Goal: Information Seeking & Learning: Find specific fact

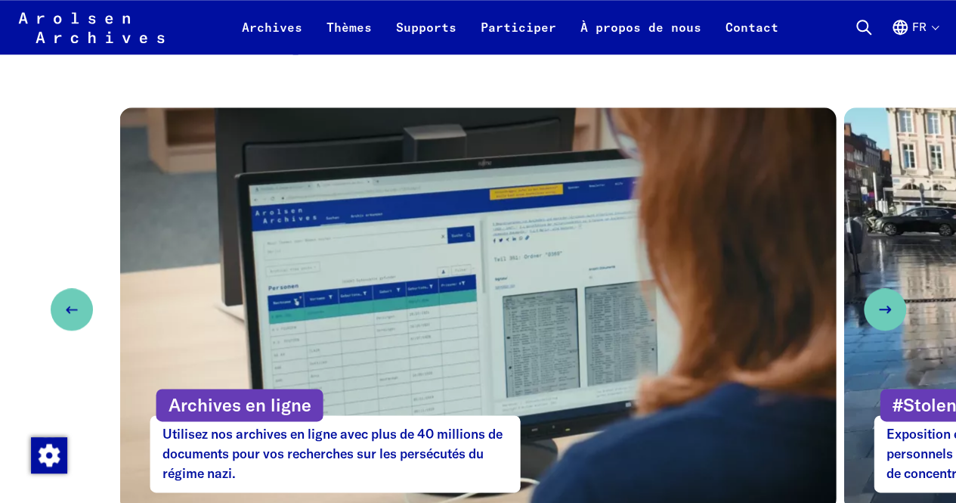
scroll to position [723, 0]
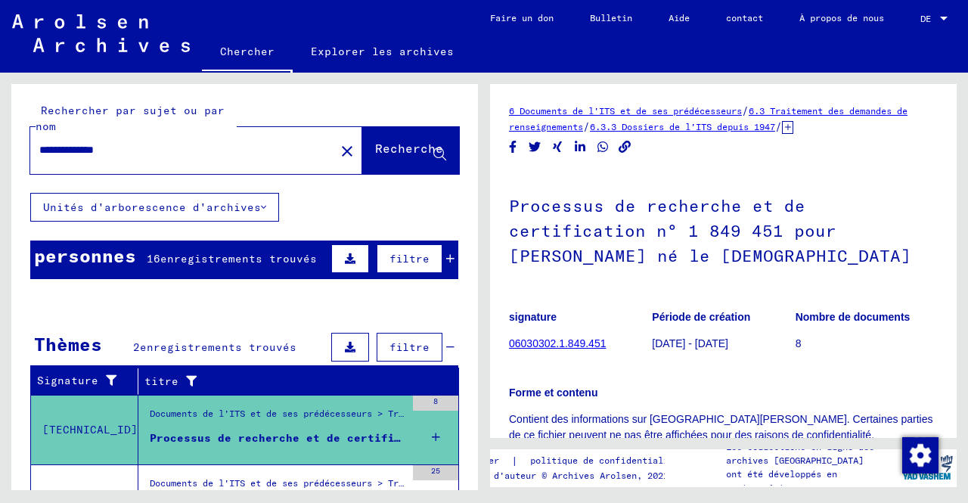
scroll to position [113, 0]
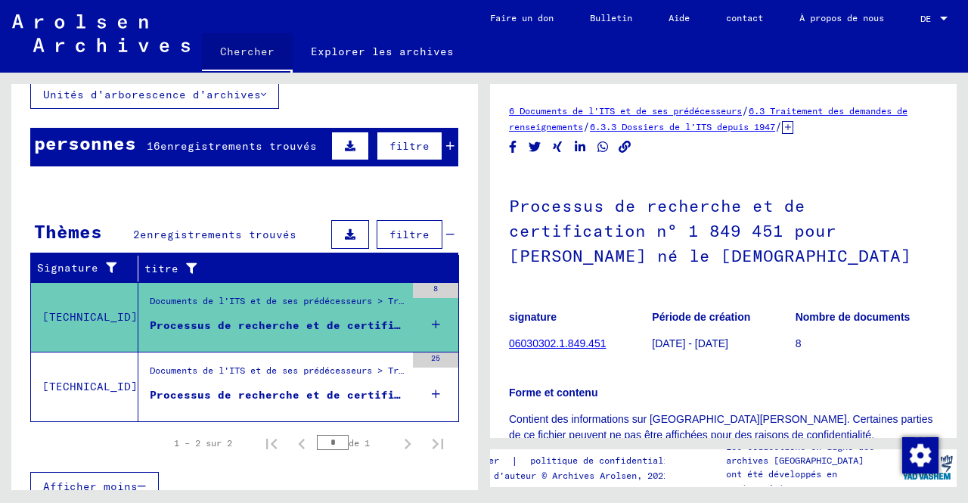
click at [259, 58] on font "Chercher" at bounding box center [247, 51] width 54 height 24
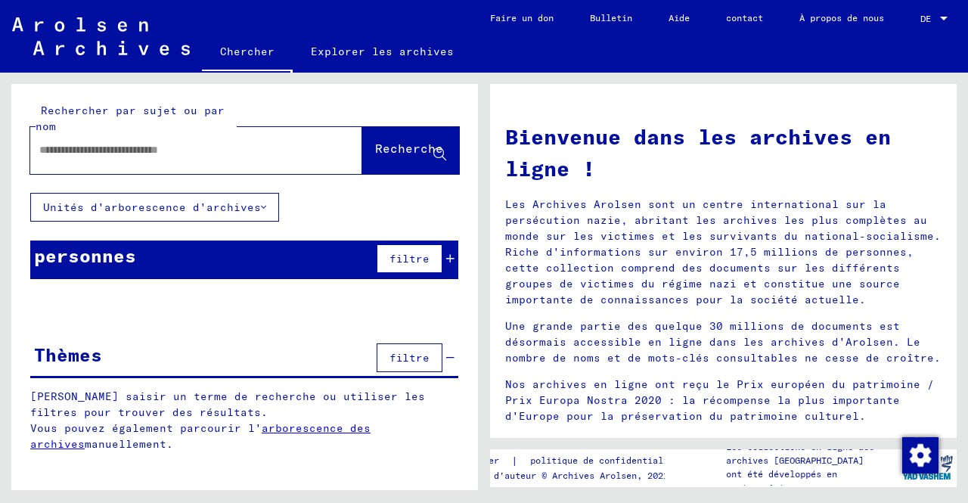
click at [202, 33] on link "Chercher" at bounding box center [247, 52] width 91 height 39
click at [220, 164] on div at bounding box center [173, 150] width 286 height 34
click at [219, 150] on input "text" at bounding box center [177, 150] width 277 height 16
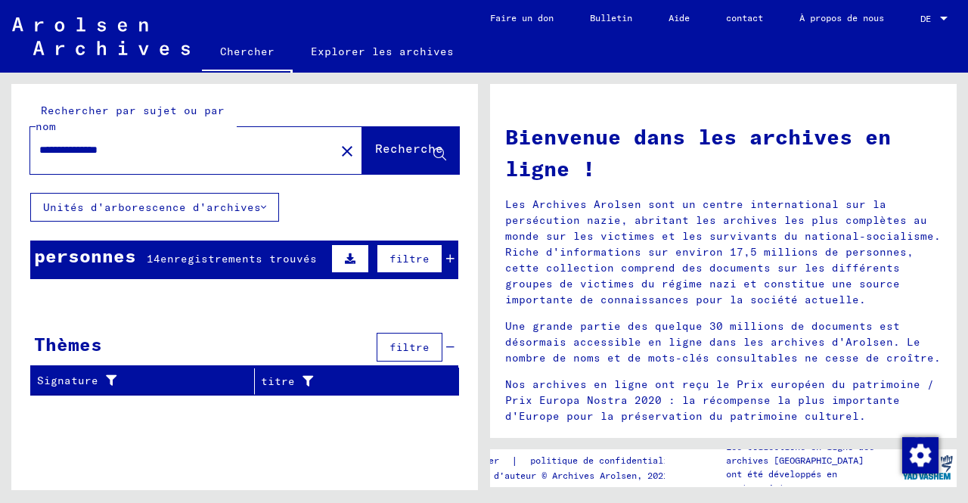
click at [233, 253] on font "enregistrements trouvés" at bounding box center [238, 259] width 156 height 14
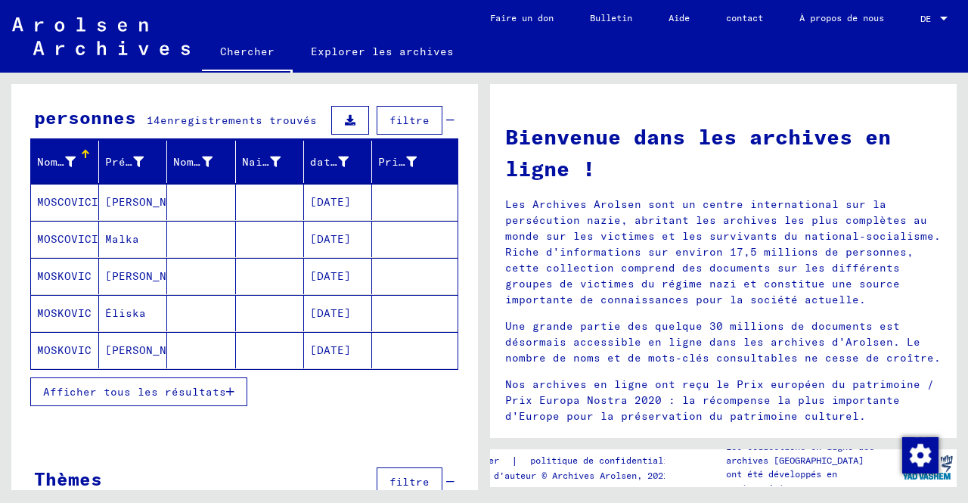
scroll to position [139, 0]
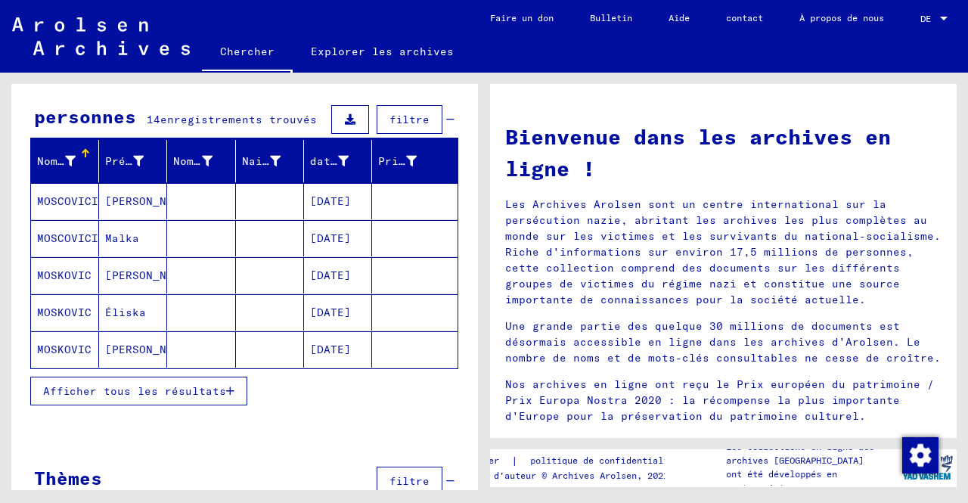
click at [195, 384] on font "Afficher tous les résultats" at bounding box center [134, 391] width 183 height 14
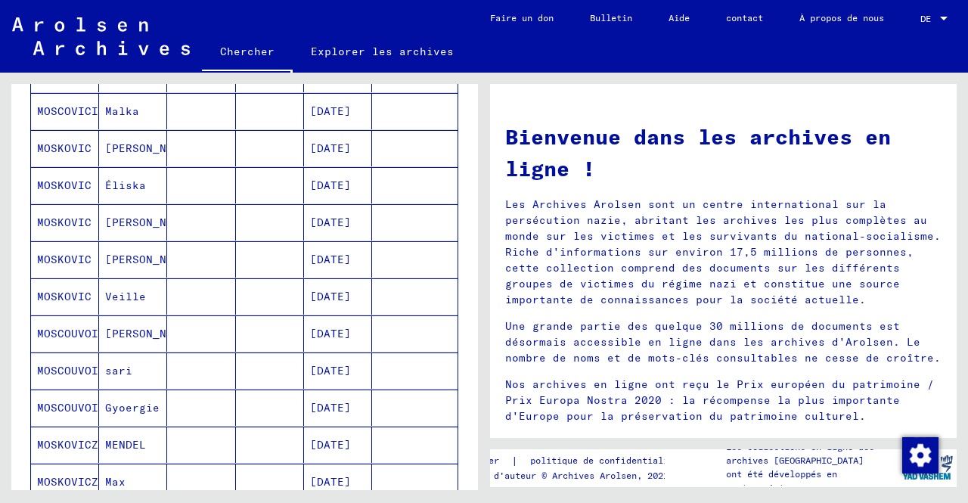
scroll to position [268, 0]
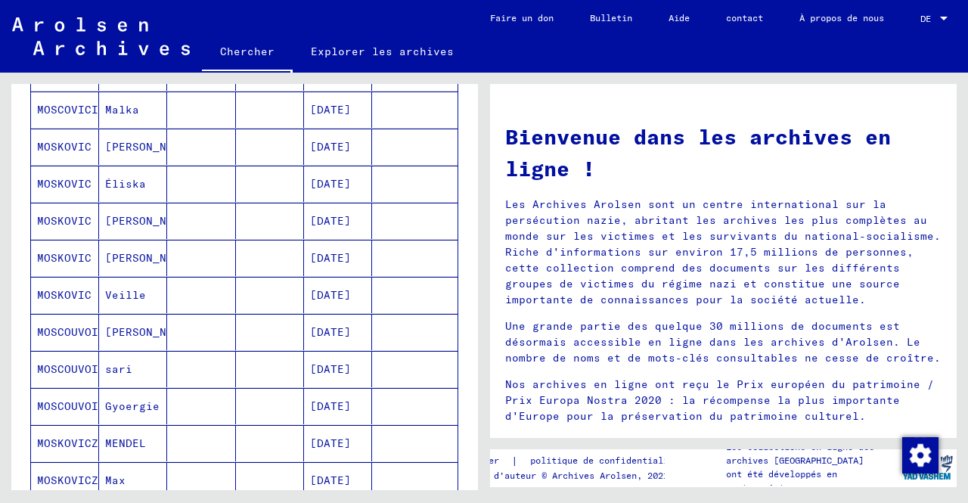
click at [79, 296] on font "MOSKOVIC" at bounding box center [64, 295] width 54 height 14
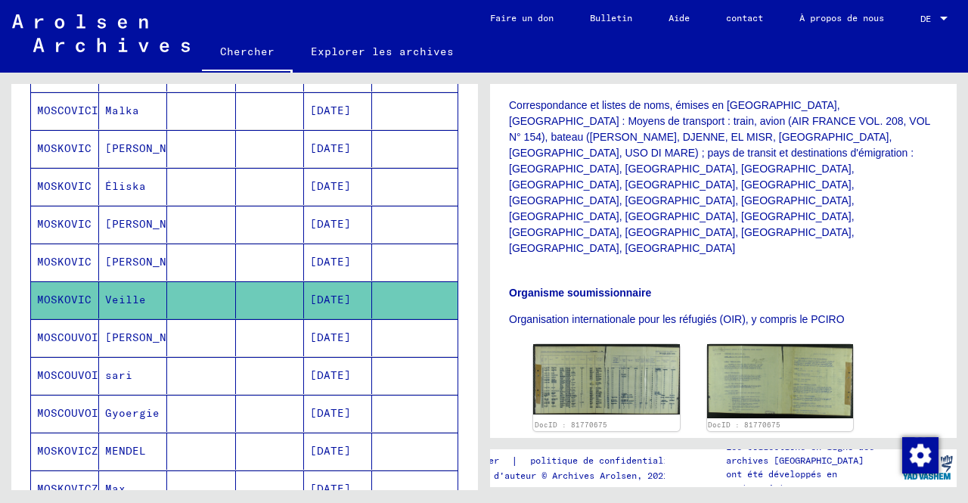
scroll to position [416, 0]
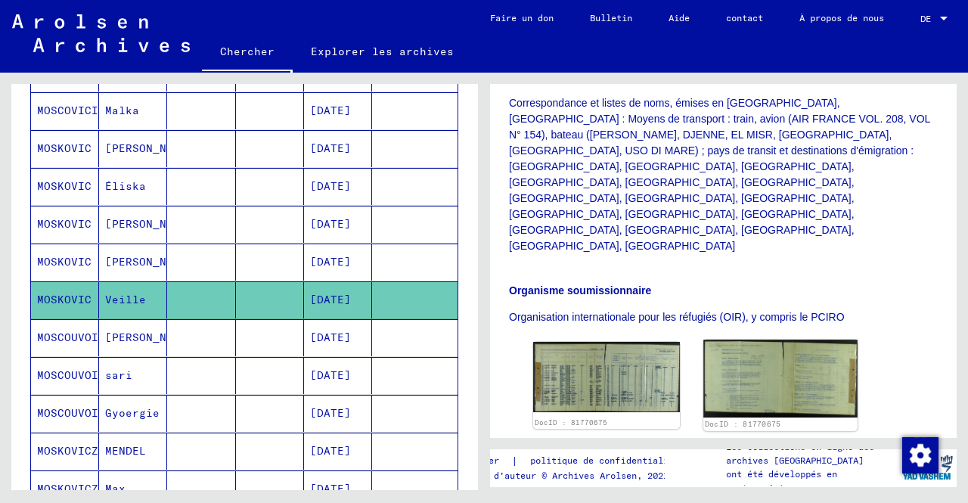
click at [760, 339] on img at bounding box center [779, 378] width 153 height 78
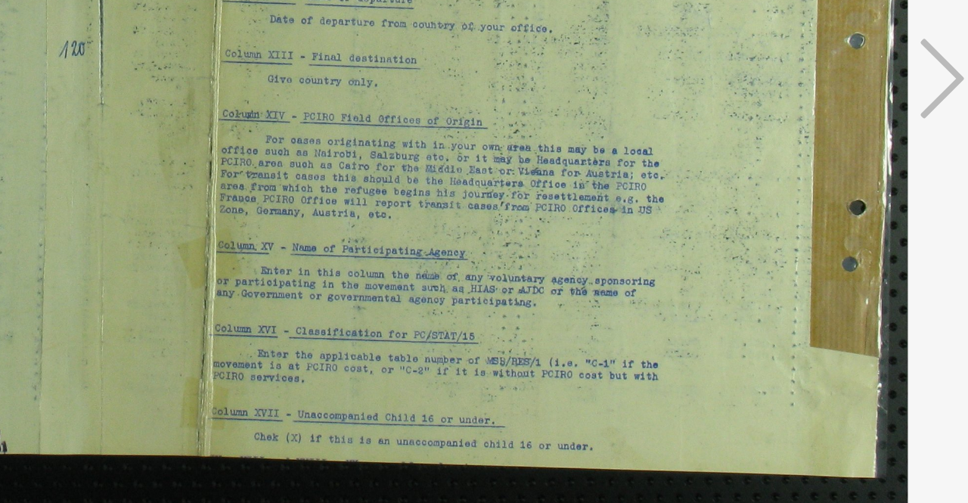
drag, startPoint x: 620, startPoint y: 265, endPoint x: 665, endPoint y: 292, distance: 52.5
click at [665, 292] on img at bounding box center [483, 213] width 671 height 351
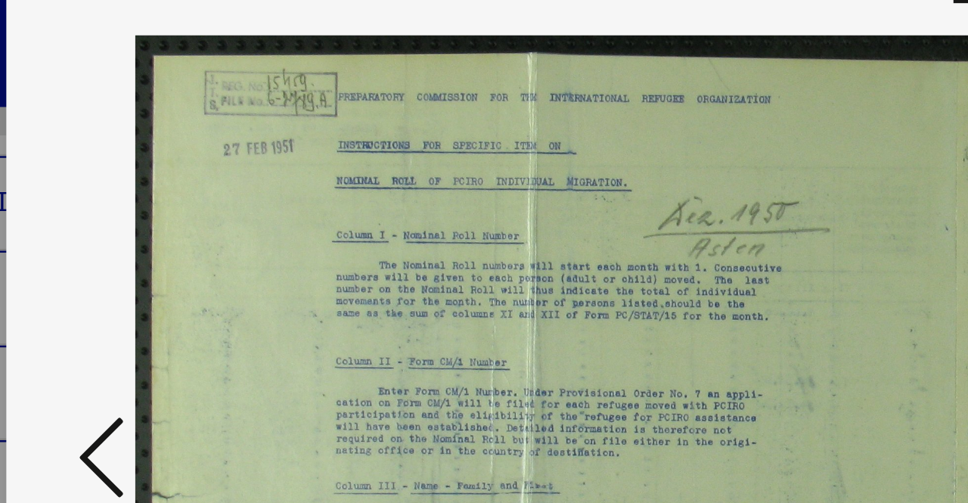
drag, startPoint x: 305, startPoint y: 144, endPoint x: 307, endPoint y: 115, distance: 29.5
click at [307, 115] on img at bounding box center [483, 213] width 671 height 351
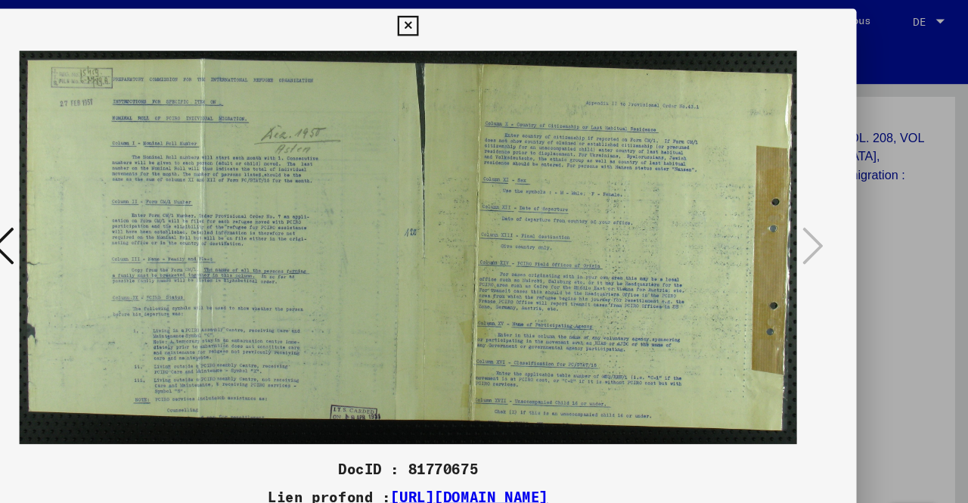
click at [482, 23] on icon at bounding box center [483, 23] width 17 height 18
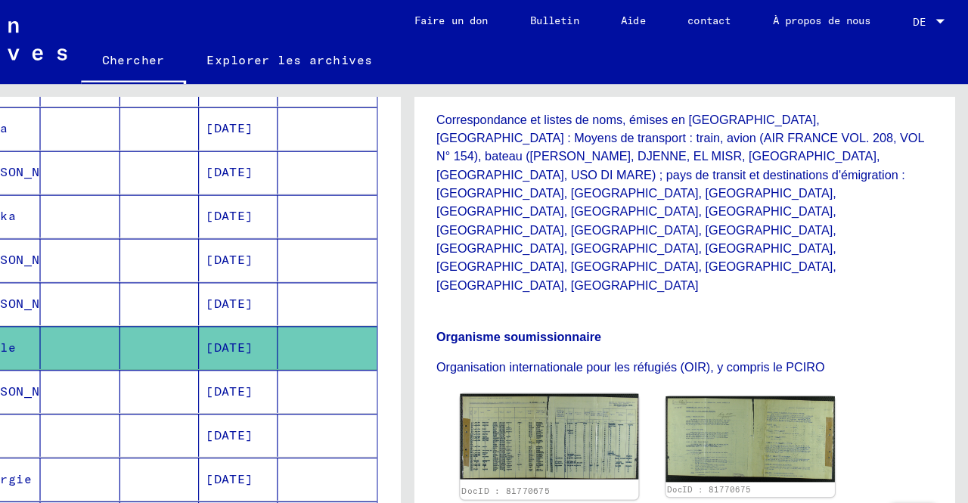
click at [584, 339] on img at bounding box center [605, 376] width 153 height 74
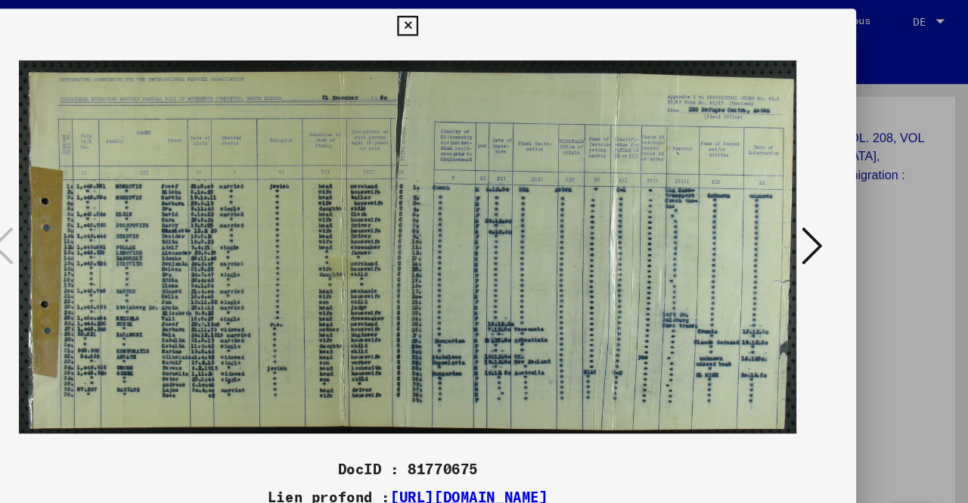
scroll to position [0, 0]
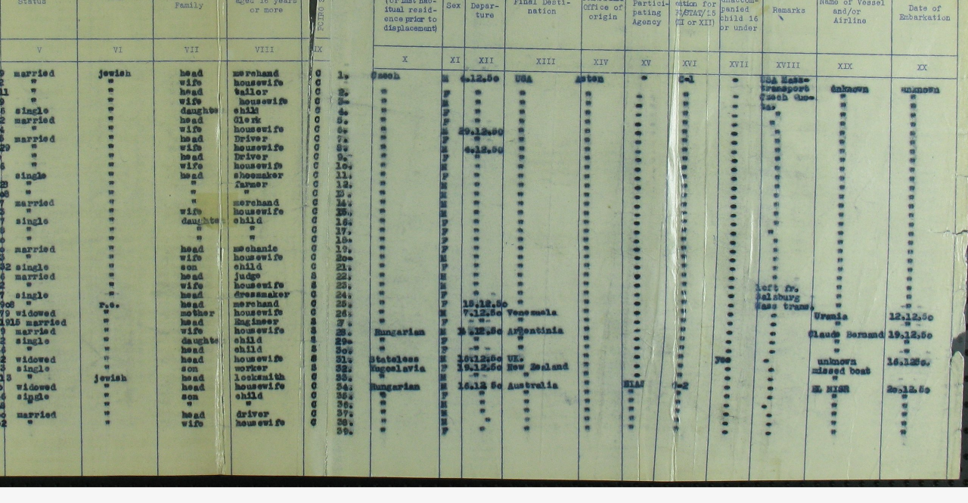
drag, startPoint x: 452, startPoint y: 288, endPoint x: 531, endPoint y: 296, distance: 79.0
click at [531, 296] on img at bounding box center [483, 213] width 671 height 351
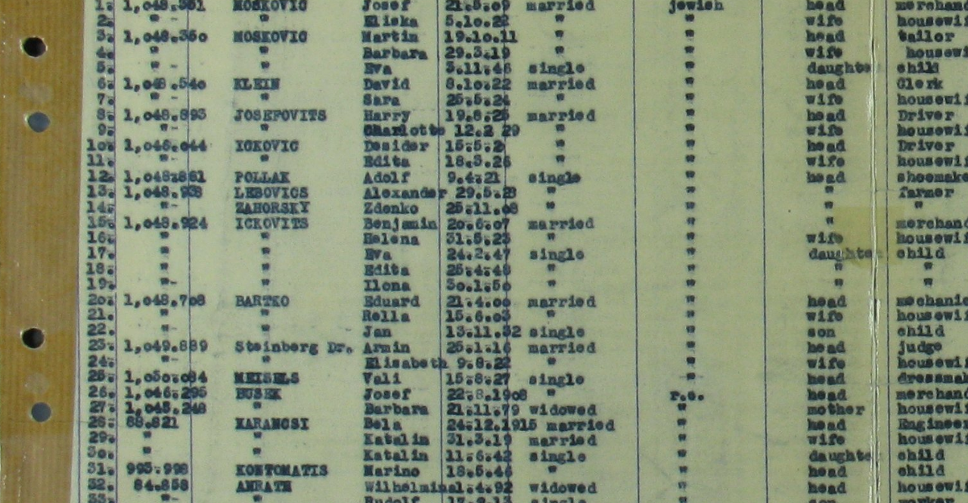
drag, startPoint x: 288, startPoint y: 212, endPoint x: 293, endPoint y: 222, distance: 11.2
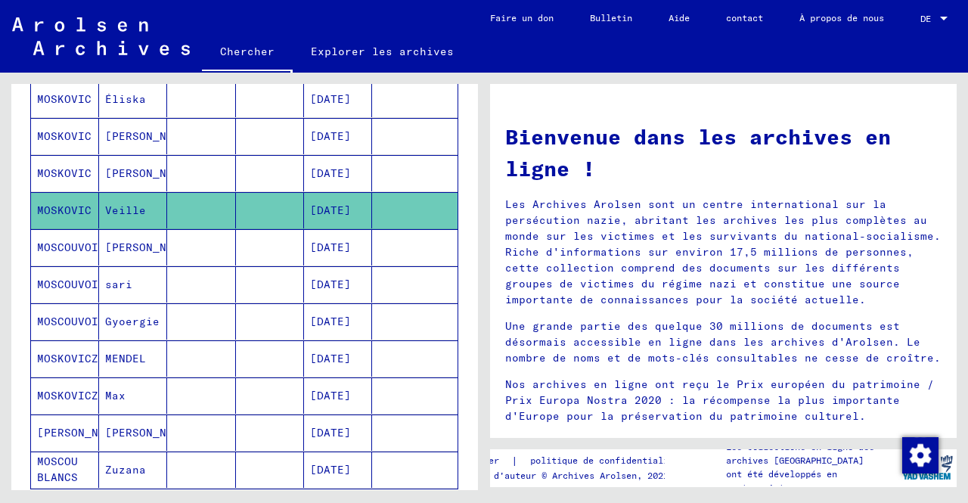
scroll to position [358, 0]
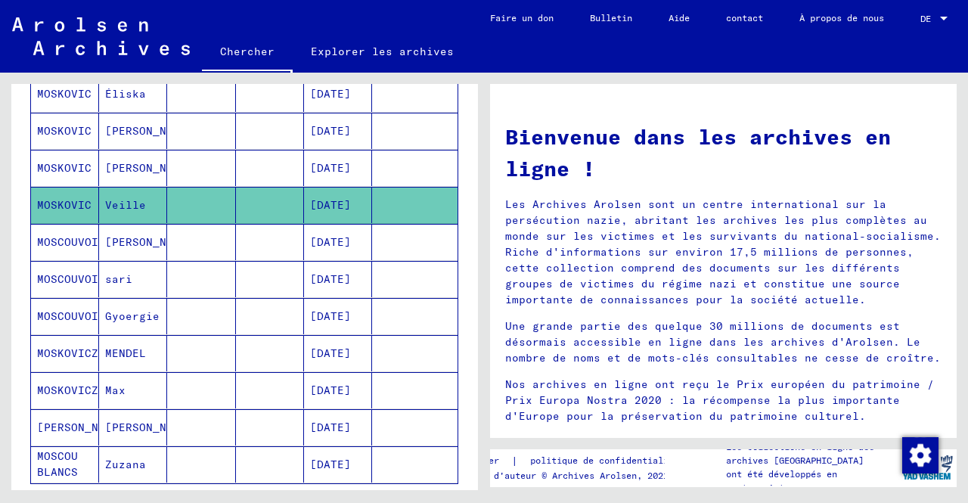
click at [125, 398] on mat-cell "Max" at bounding box center [133, 390] width 68 height 36
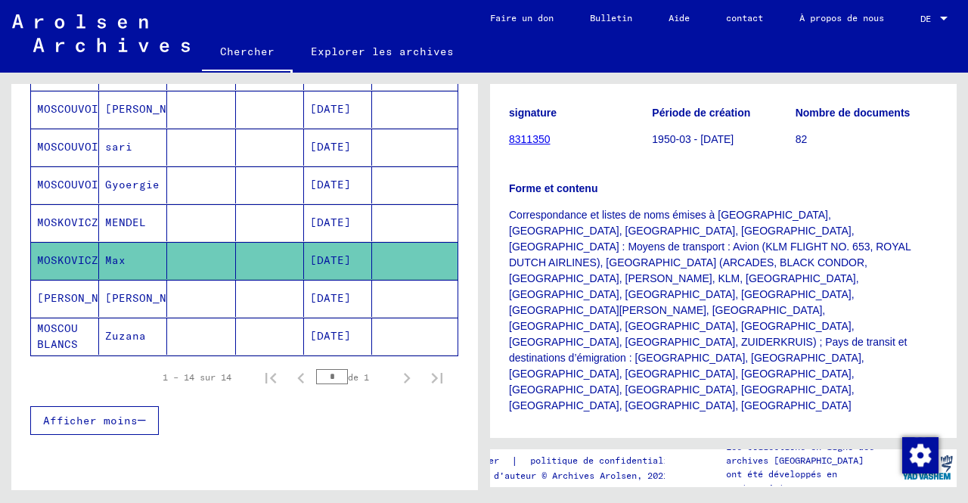
scroll to position [432, 0]
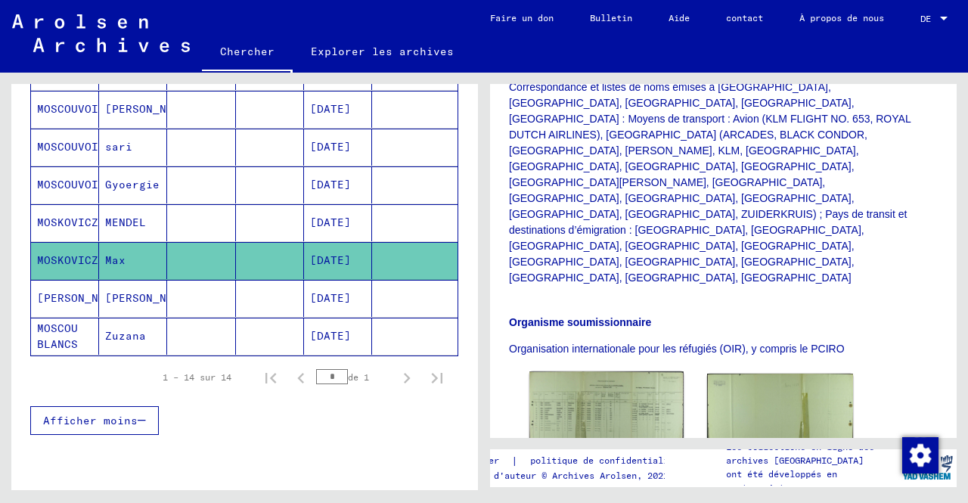
click at [616, 371] on img at bounding box center [605, 410] width 153 height 78
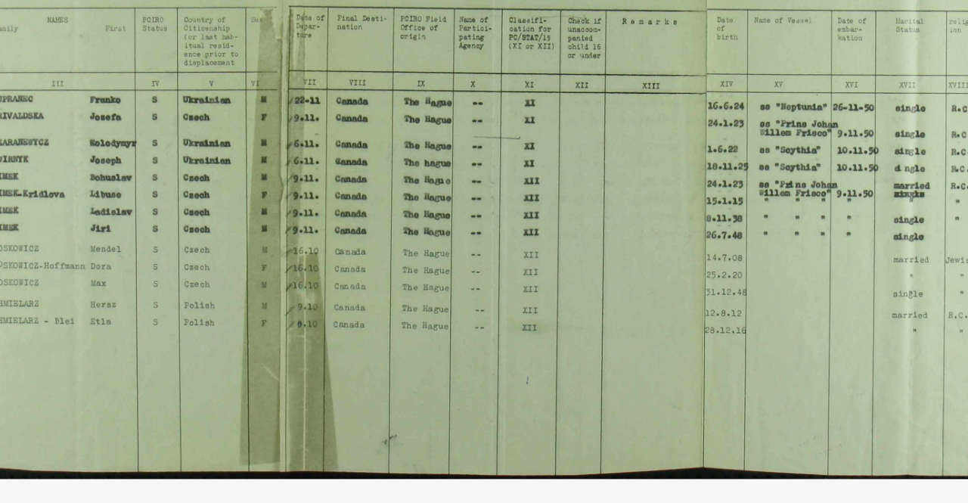
drag, startPoint x: 469, startPoint y: 274, endPoint x: 539, endPoint y: 306, distance: 76.4
click at [539, 306] on img at bounding box center [483, 213] width 671 height 351
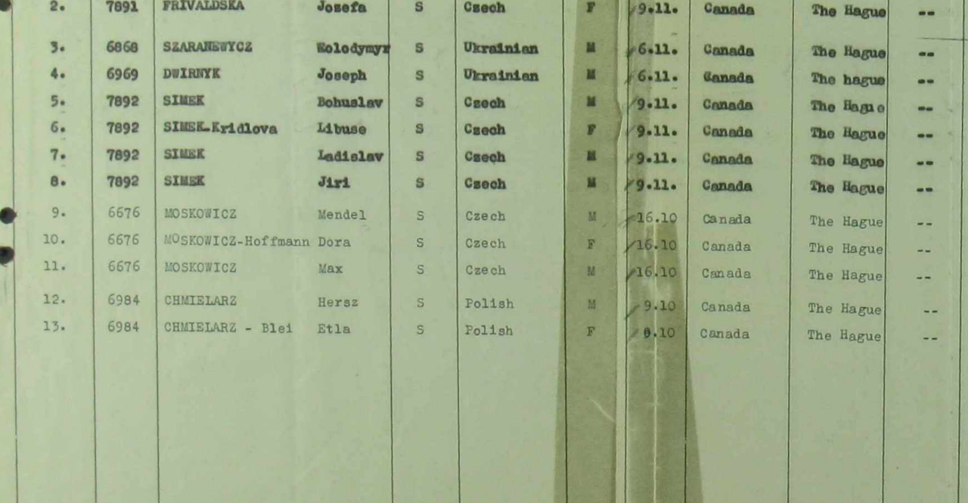
drag, startPoint x: 374, startPoint y: 296, endPoint x: 324, endPoint y: 305, distance: 50.7
click at [324, 305] on img at bounding box center [483, 213] width 671 height 351
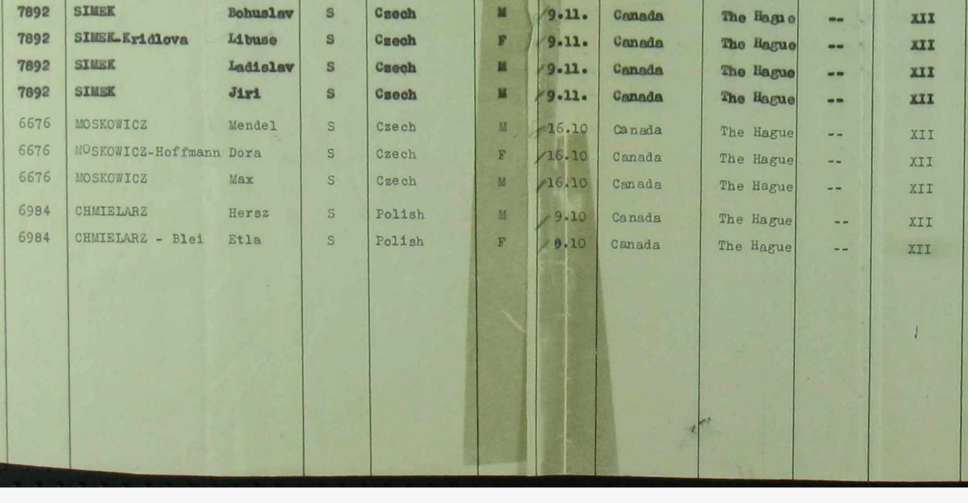
click at [336, 310] on img at bounding box center [483, 213] width 671 height 351
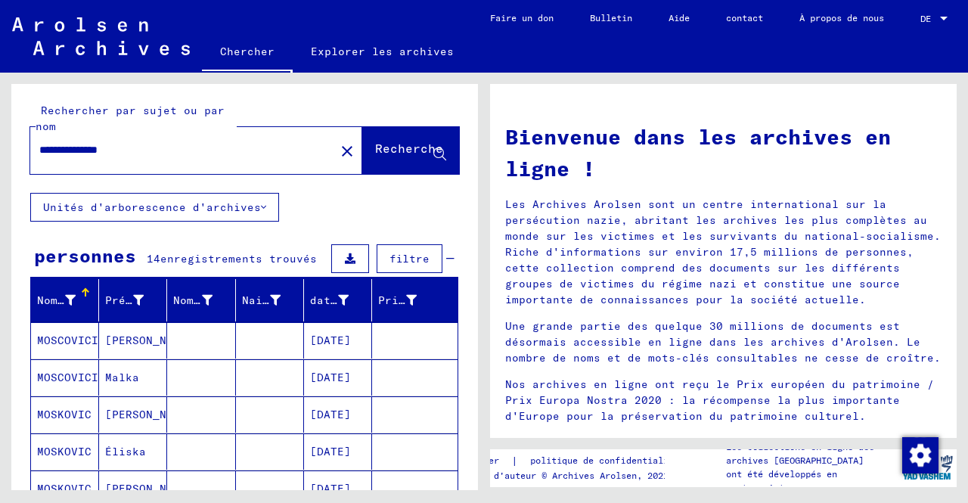
click at [115, 147] on input "**********" at bounding box center [177, 150] width 277 height 16
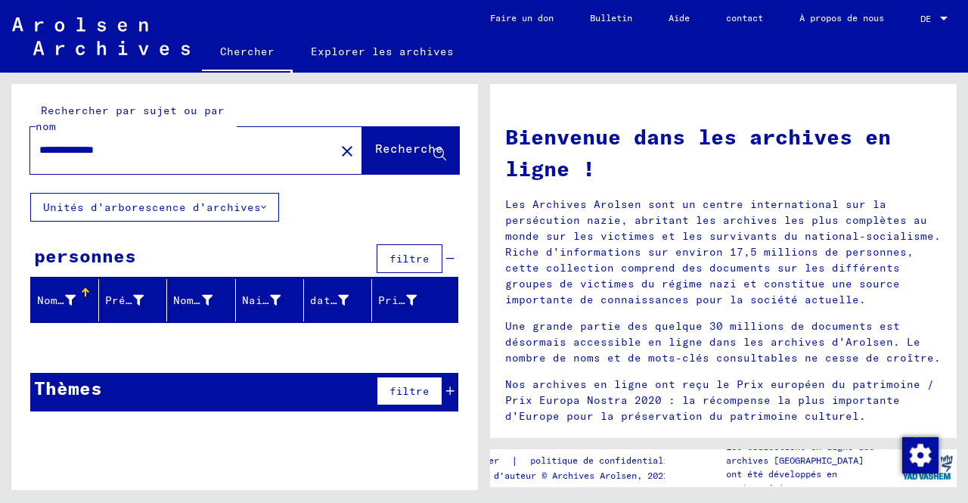
type input "**********"
click at [375, 147] on font "Recherche" at bounding box center [409, 148] width 68 height 15
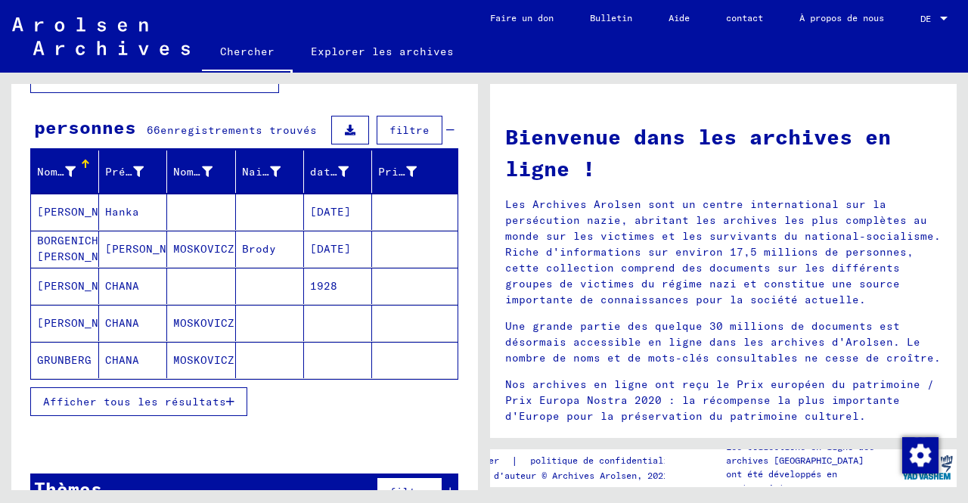
scroll to position [129, 0]
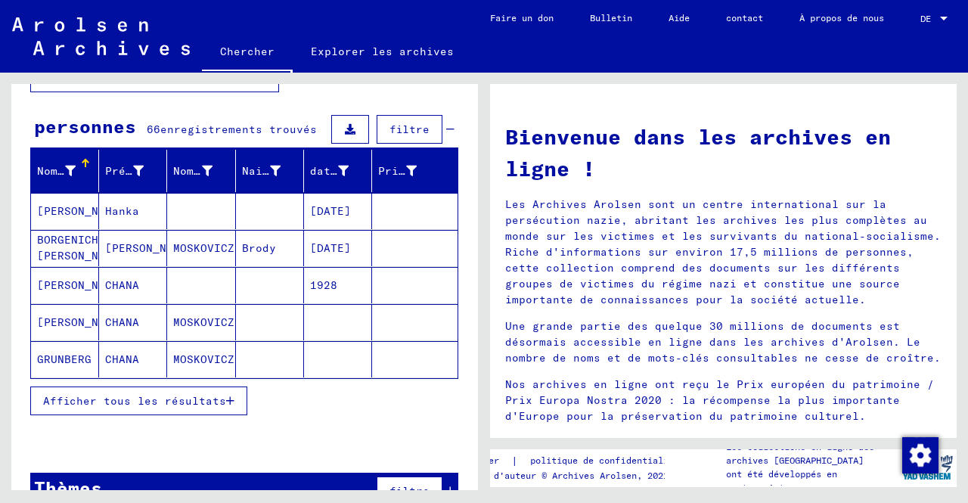
click at [182, 400] on font "Afficher tous les résultats" at bounding box center [134, 401] width 183 height 14
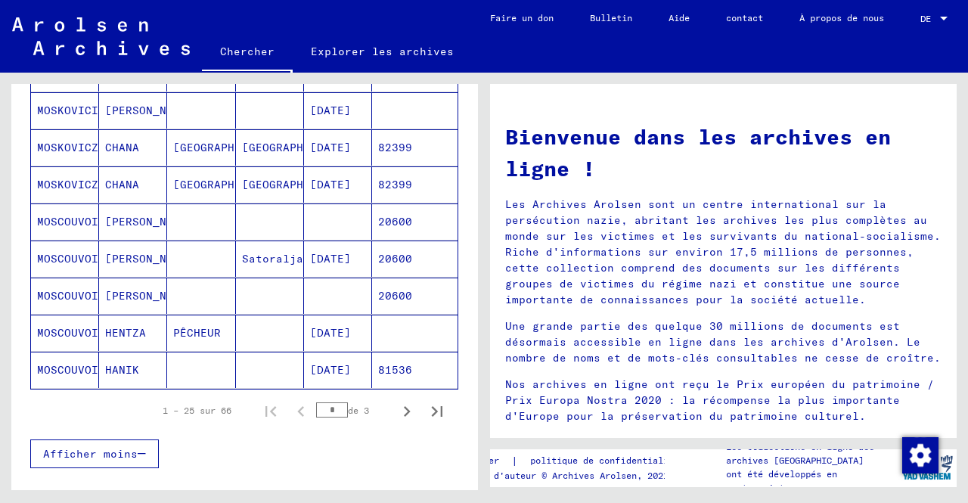
scroll to position [862, 0]
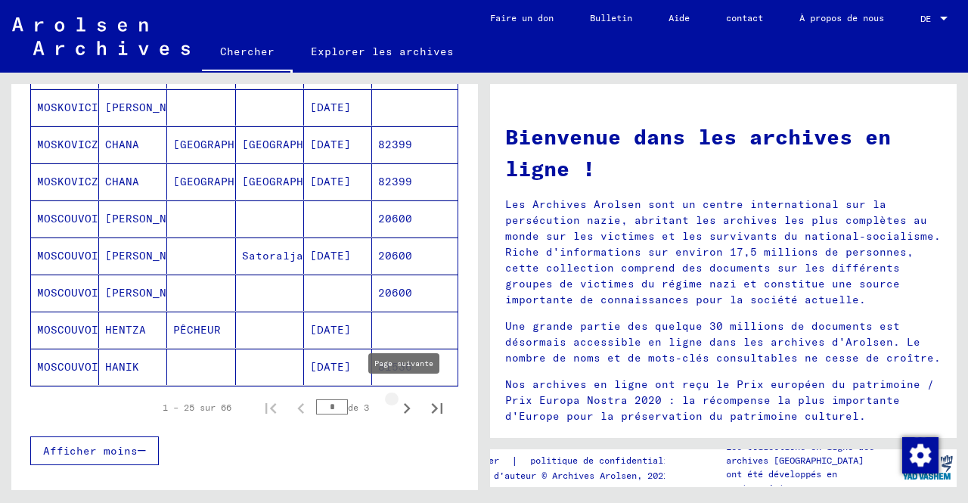
click at [396, 398] on icon "Page suivante" at bounding box center [406, 408] width 21 height 21
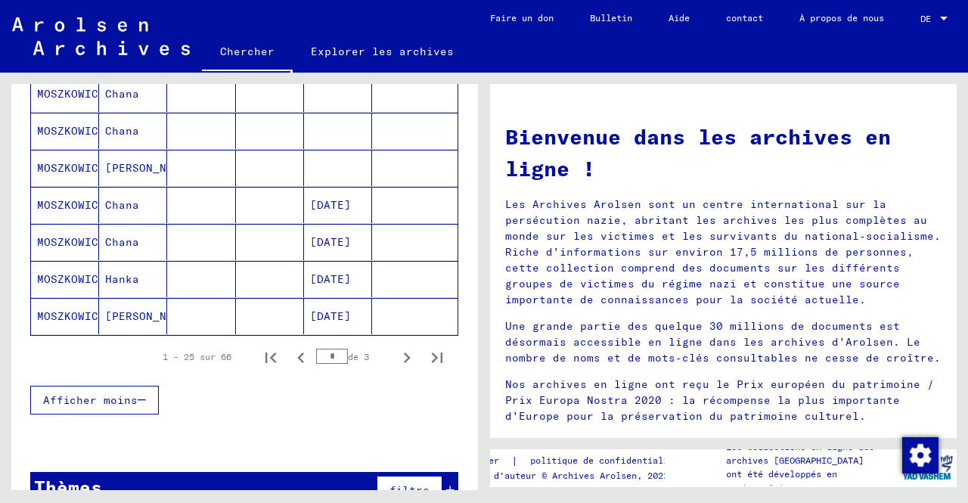
scroll to position [914, 0]
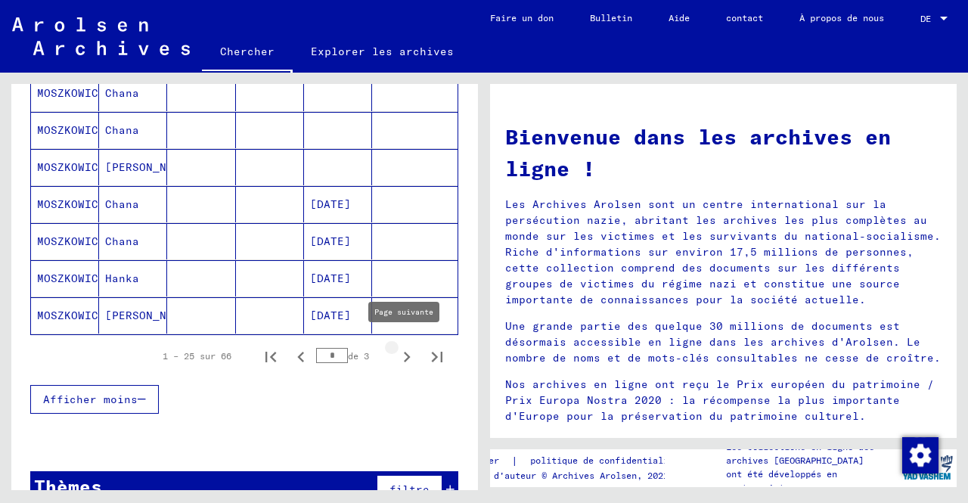
click at [396, 354] on icon "Page suivante" at bounding box center [406, 356] width 21 height 21
type input "*"
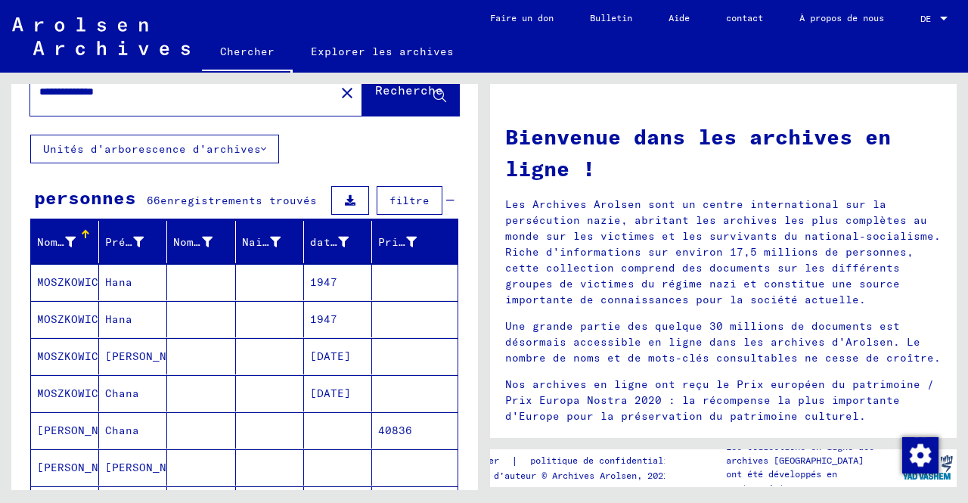
scroll to position [0, 0]
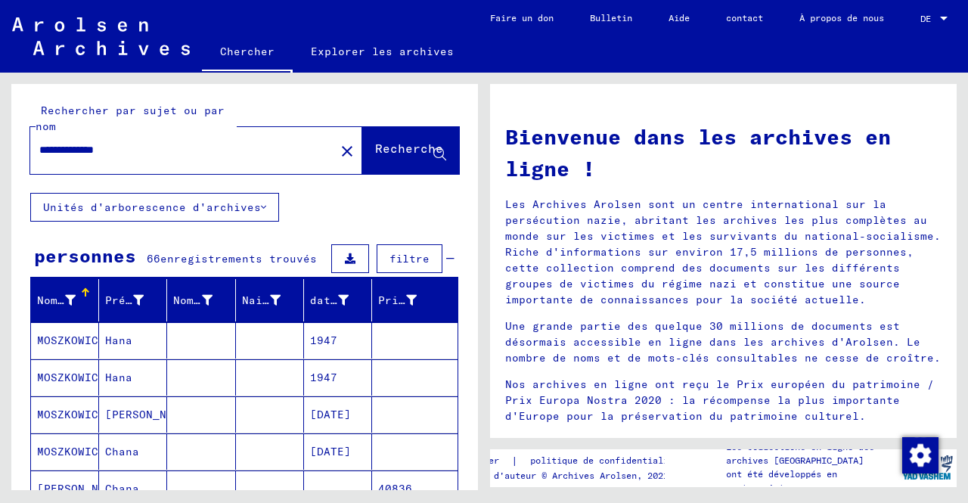
click at [106, 145] on input "**********" at bounding box center [177, 150] width 277 height 16
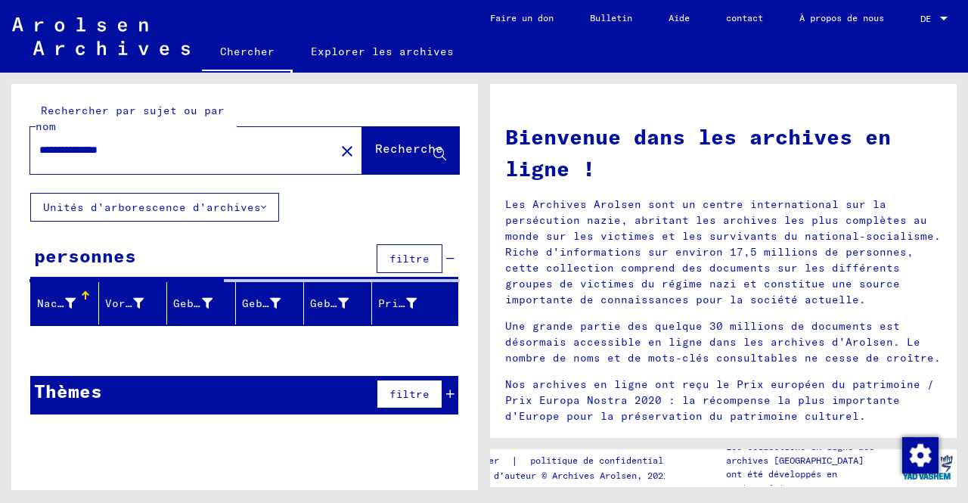
click at [145, 148] on input "**********" at bounding box center [177, 150] width 277 height 16
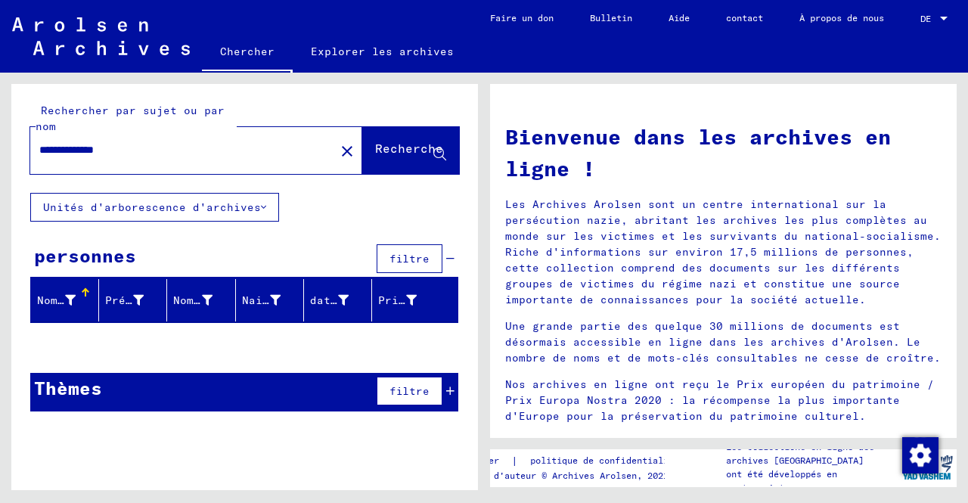
click at [91, 143] on input "**********" at bounding box center [177, 150] width 277 height 16
type input "**********"
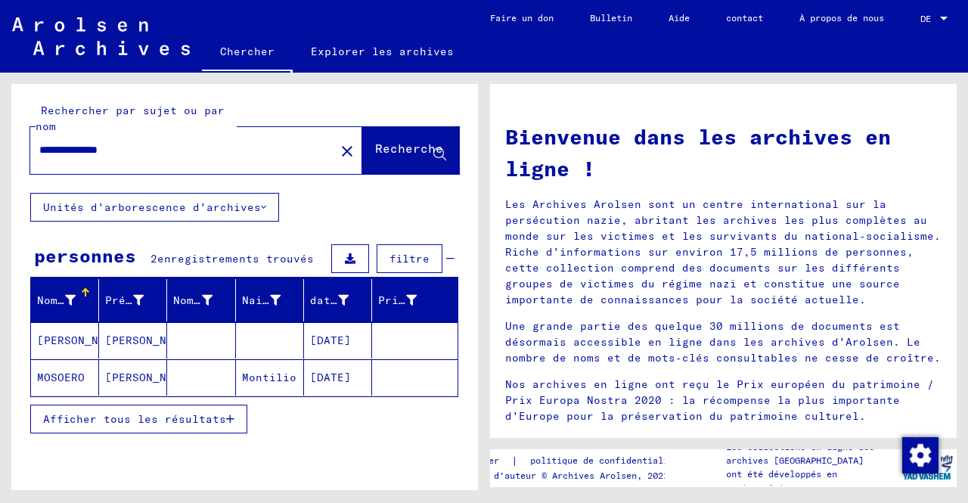
click at [70, 342] on font "[PERSON_NAME]" at bounding box center [81, 340] width 88 height 14
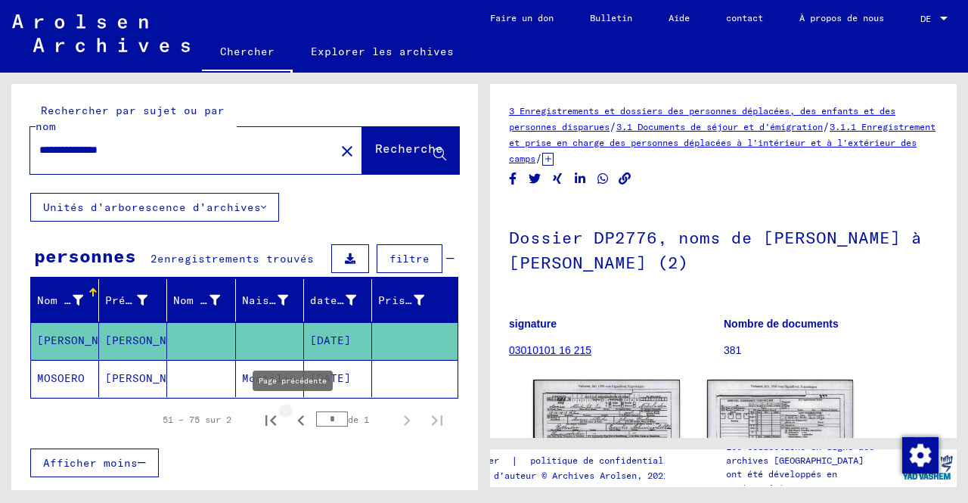
click at [298, 420] on icon "Page précédente" at bounding box center [300, 420] width 21 height 21
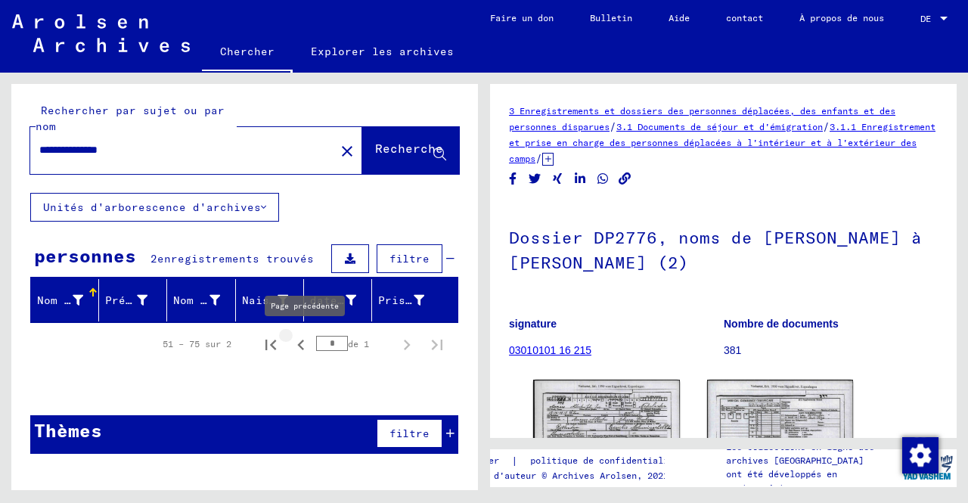
click at [296, 343] on icon "Page précédente" at bounding box center [300, 344] width 21 height 21
type input "*"
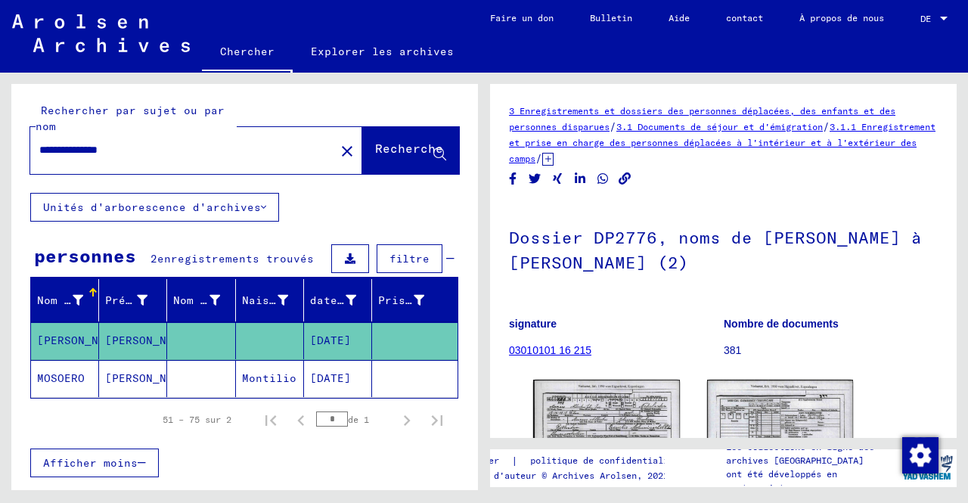
click at [647, 372] on figure "signature 03010101 16 215" at bounding box center [616, 339] width 214 height 68
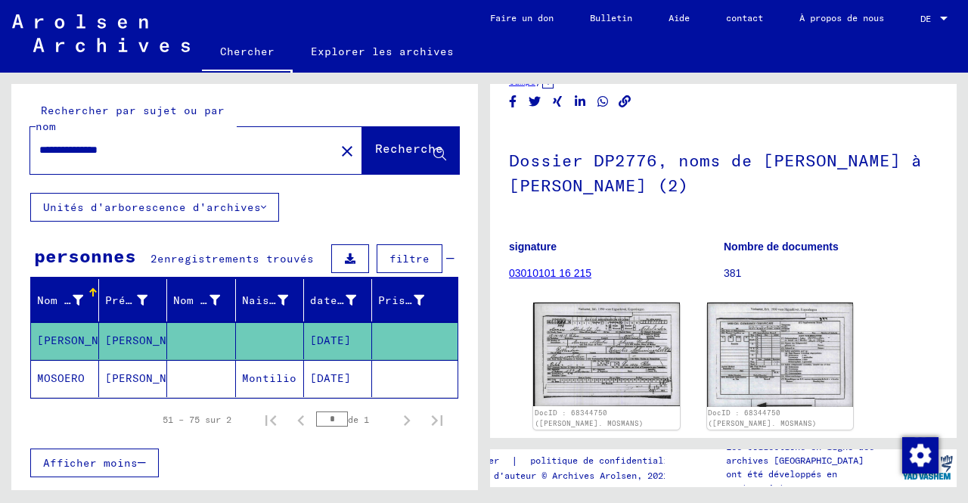
scroll to position [80, 0]
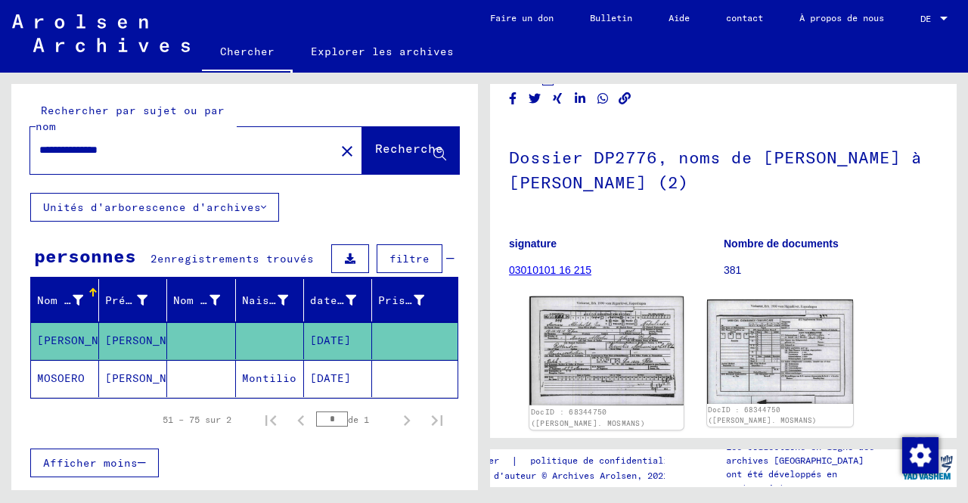
click at [632, 361] on img at bounding box center [605, 350] width 153 height 109
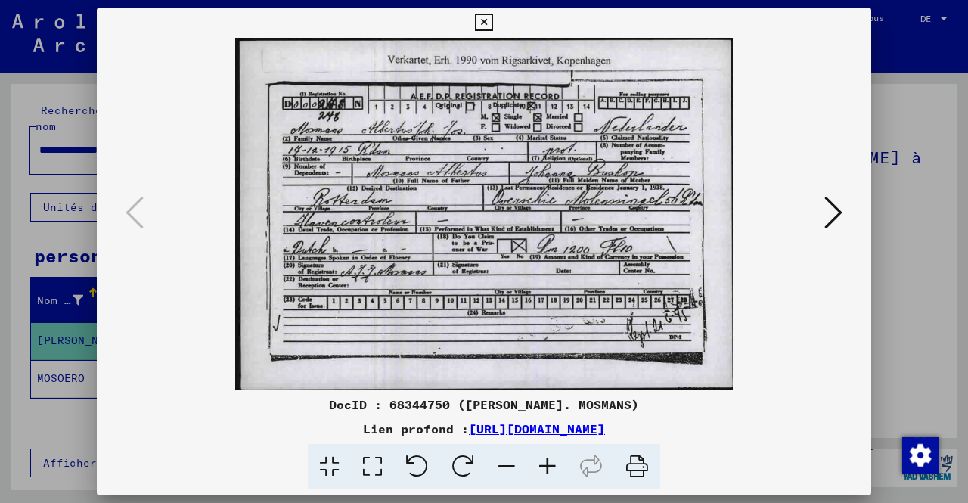
click at [484, 20] on icon at bounding box center [483, 23] width 17 height 18
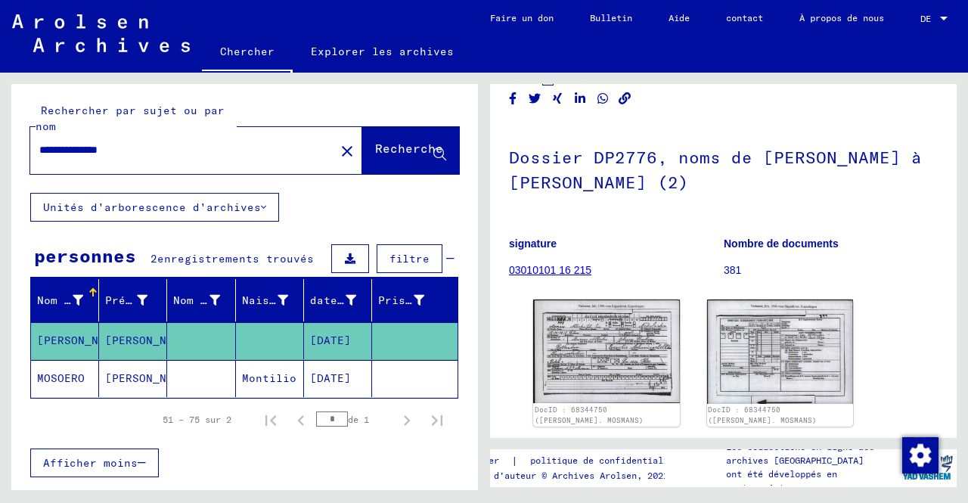
click at [207, 389] on mat-cell at bounding box center [201, 378] width 68 height 37
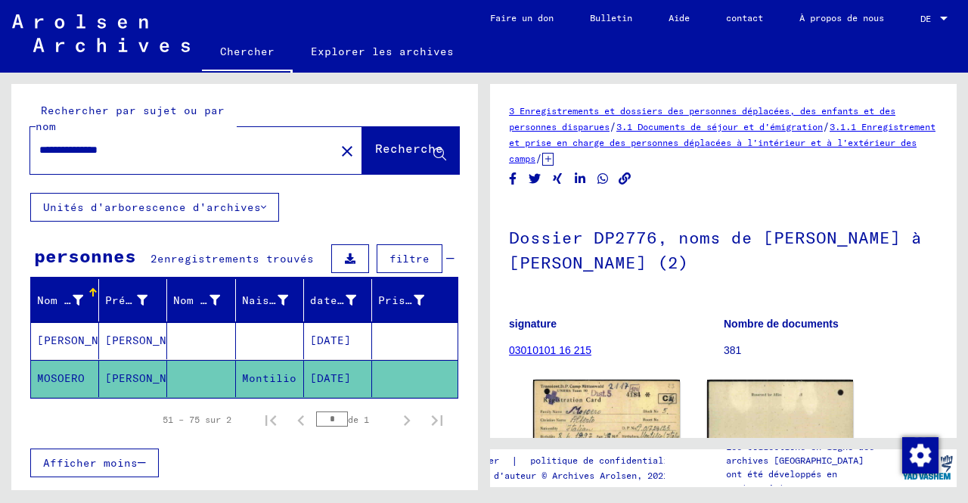
scroll to position [68, 0]
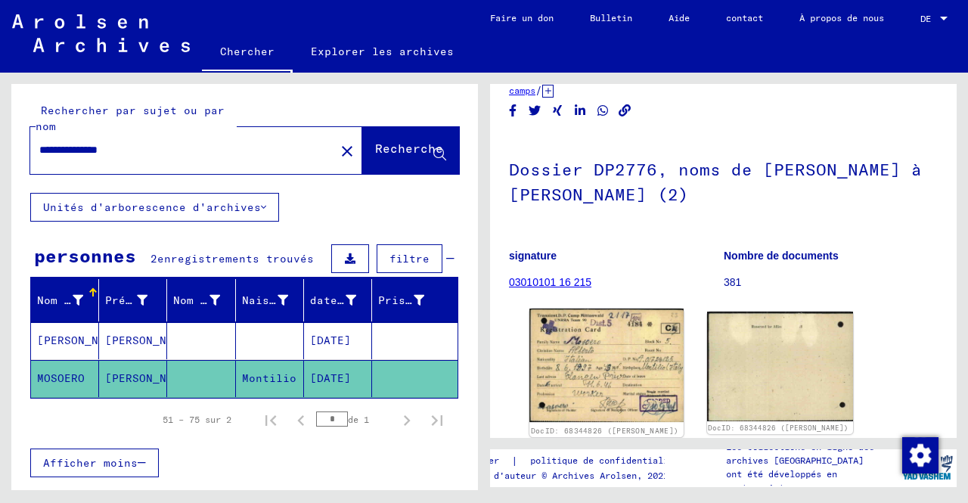
click at [597, 356] on img at bounding box center [605, 364] width 153 height 113
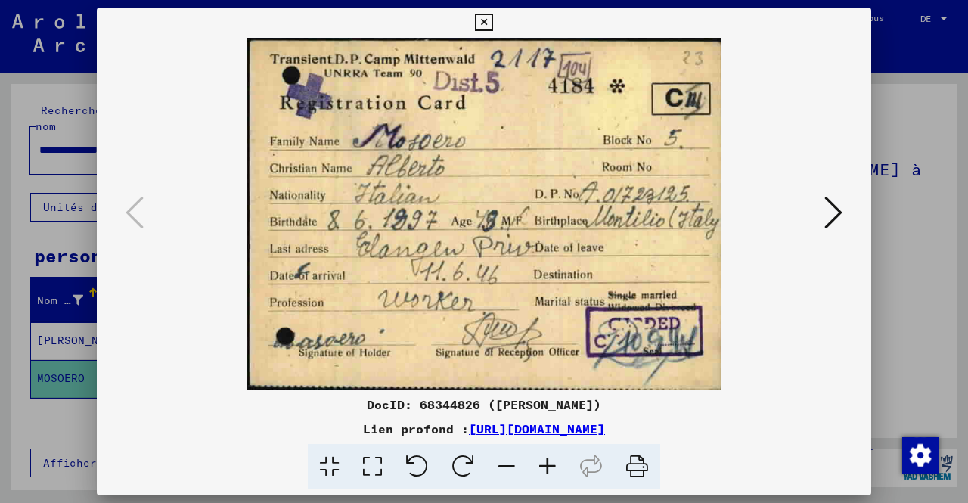
click at [837, 209] on icon at bounding box center [833, 212] width 18 height 36
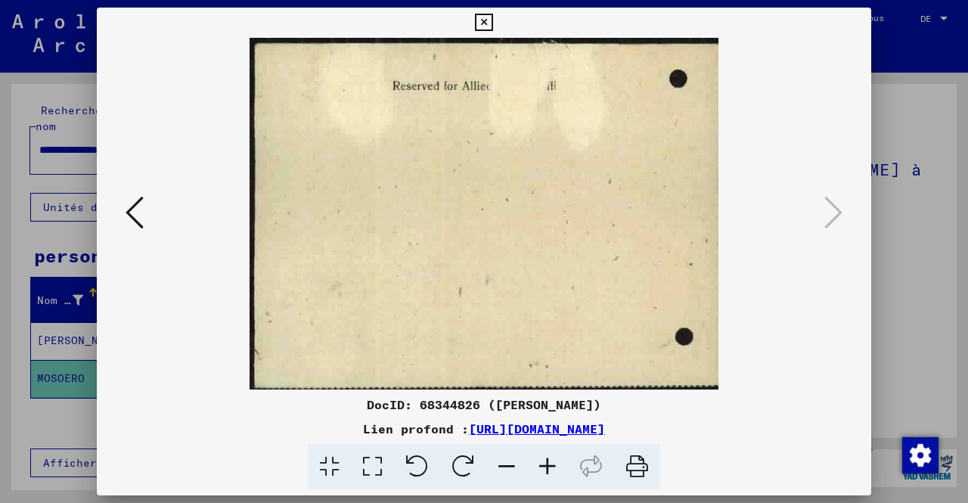
click at [484, 16] on icon at bounding box center [483, 23] width 17 height 18
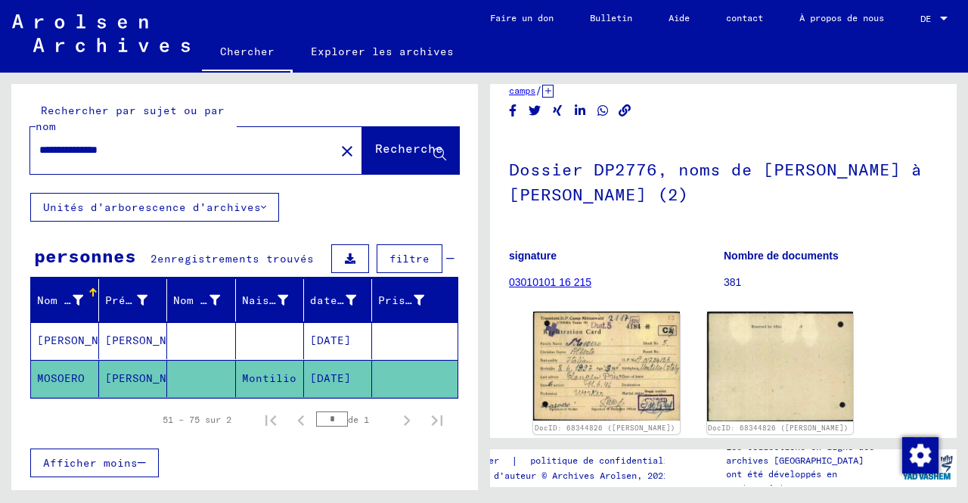
click at [94, 150] on input "**********" at bounding box center [182, 150] width 286 height 16
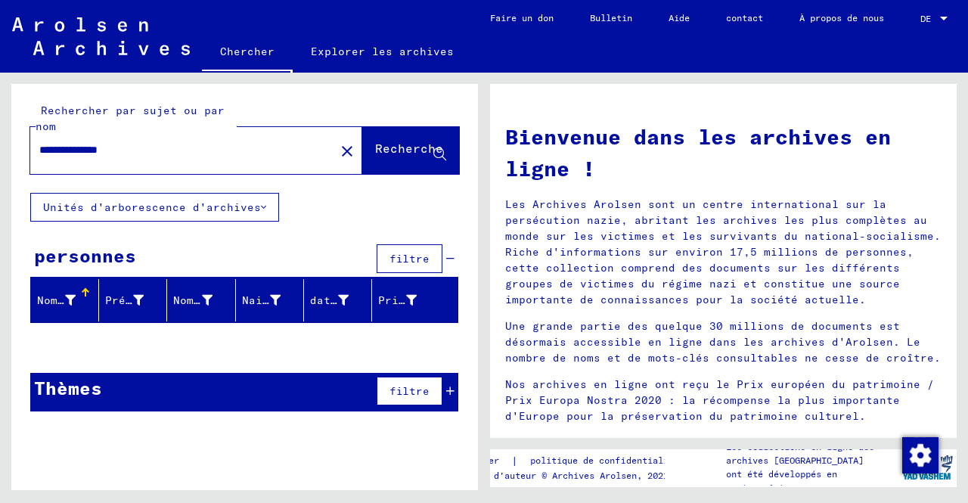
click at [70, 148] on input "**********" at bounding box center [177, 150] width 277 height 16
type input "**********"
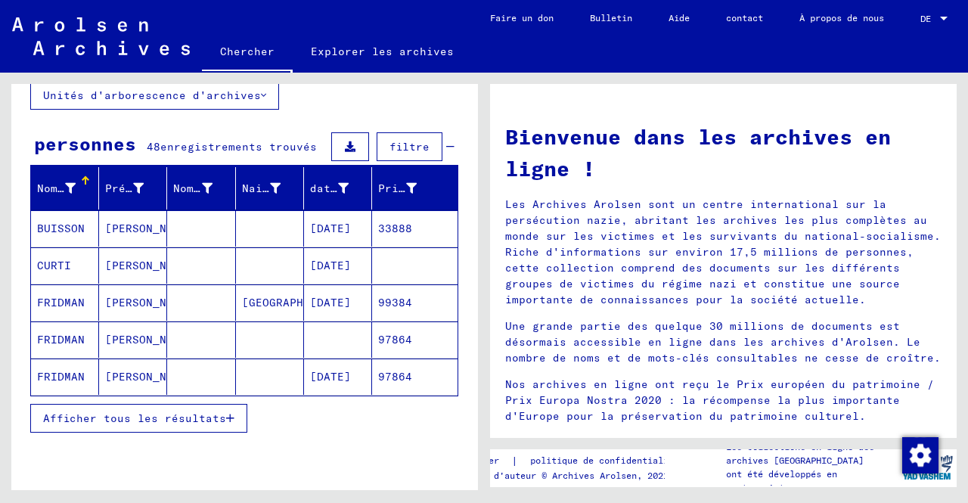
scroll to position [115, 0]
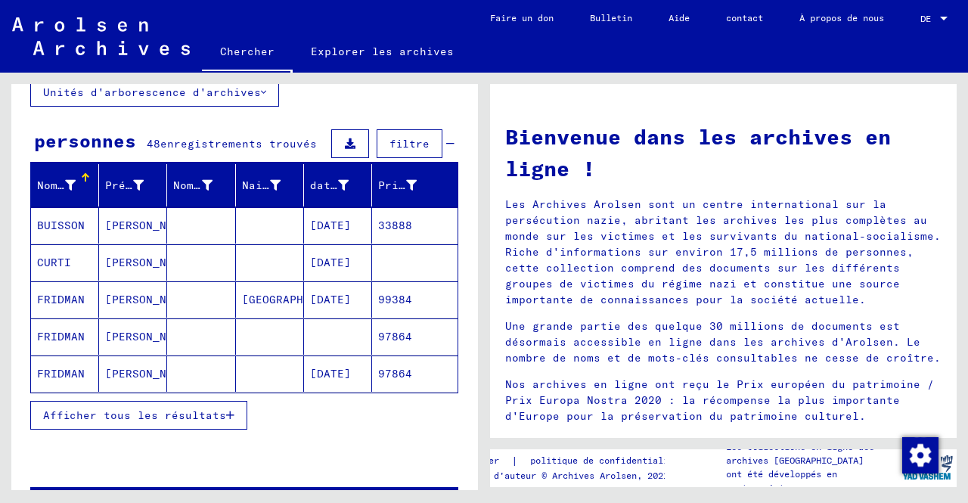
drag, startPoint x: 70, startPoint y: 148, endPoint x: 444, endPoint y: 430, distance: 468.5
click at [444, 430] on div "Afficher tous les résultats" at bounding box center [244, 415] width 428 height 44
click at [151, 410] on font "Afficher tous les résultats" at bounding box center [134, 415] width 183 height 14
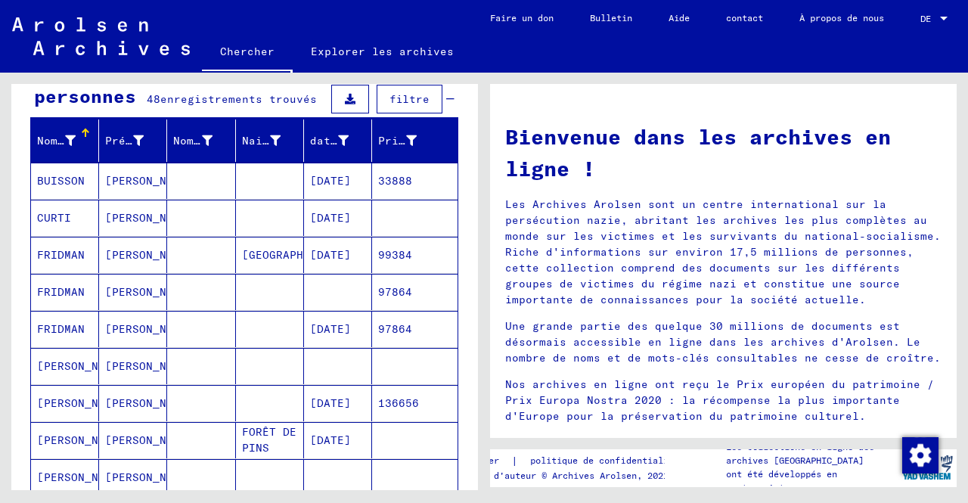
scroll to position [159, 0]
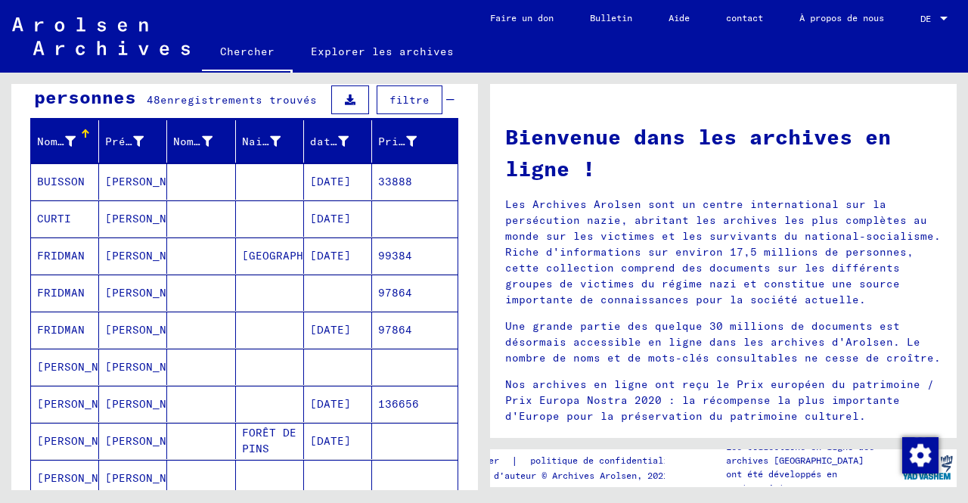
click at [76, 438] on font "[PERSON_NAME]" at bounding box center [81, 441] width 88 height 14
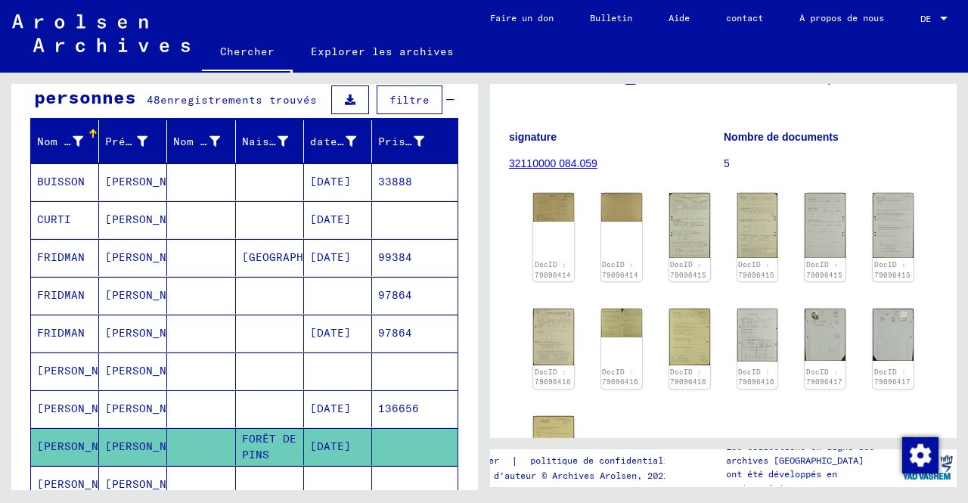
scroll to position [200, 0]
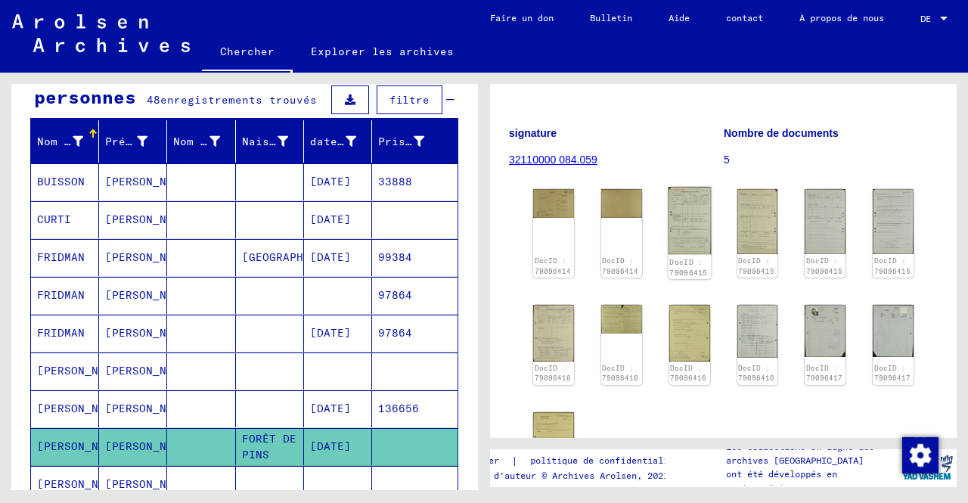
click at [687, 218] on img at bounding box center [688, 221] width 43 height 68
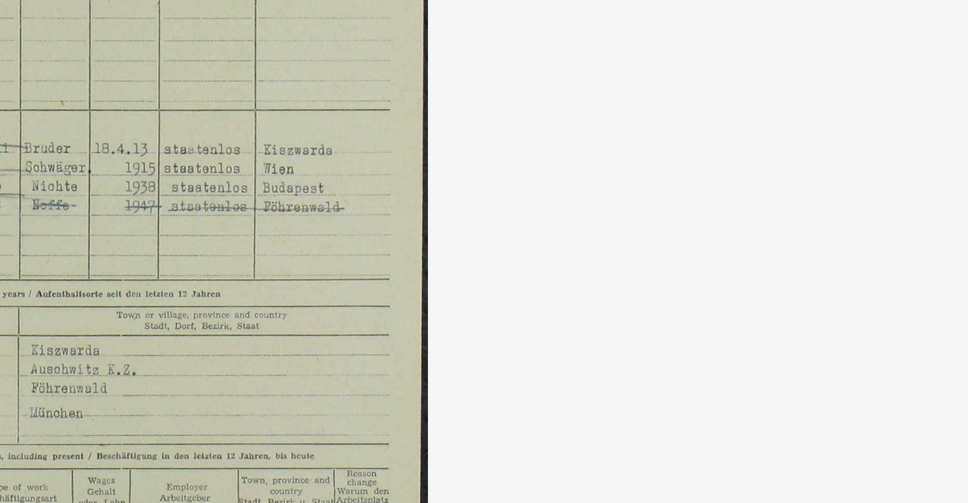
drag, startPoint x: 578, startPoint y: 244, endPoint x: 670, endPoint y: 280, distance: 99.1
click at [670, 280] on img at bounding box center [483, 213] width 671 height 351
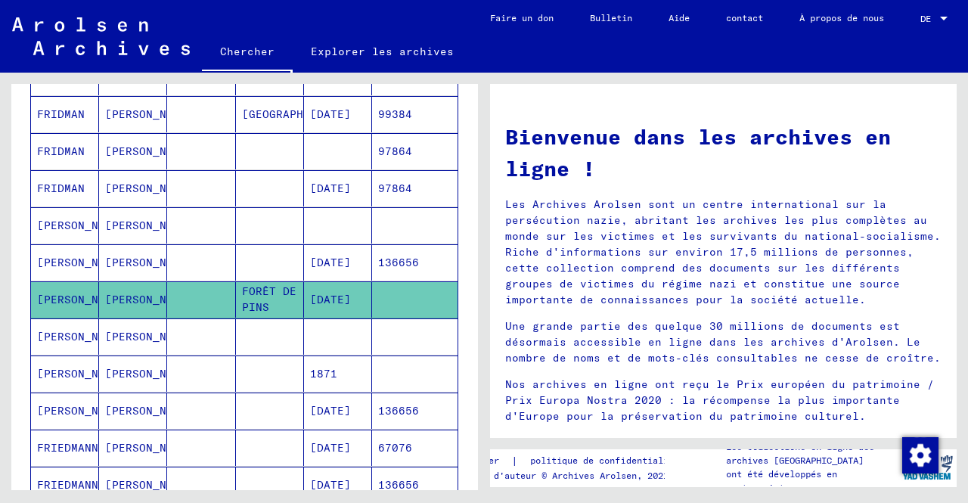
scroll to position [302, 0]
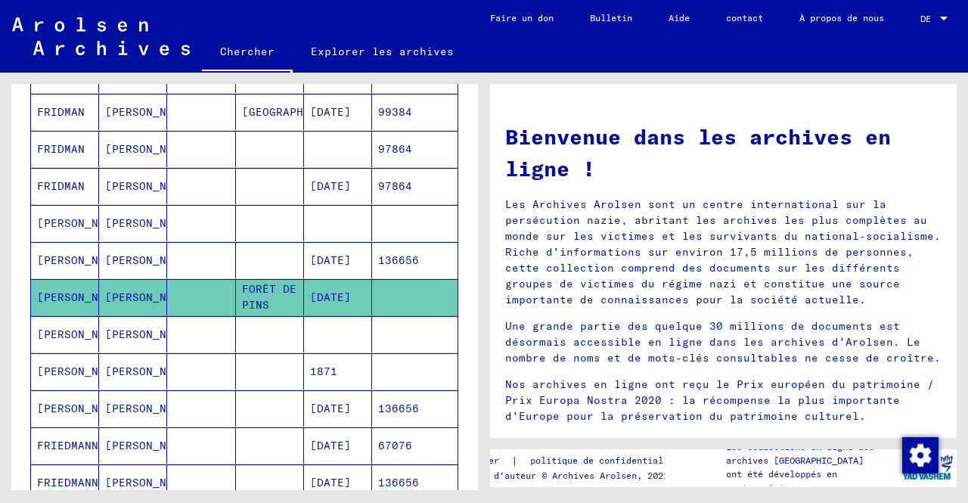
click at [106, 327] on font "[PERSON_NAME]" at bounding box center [149, 334] width 88 height 14
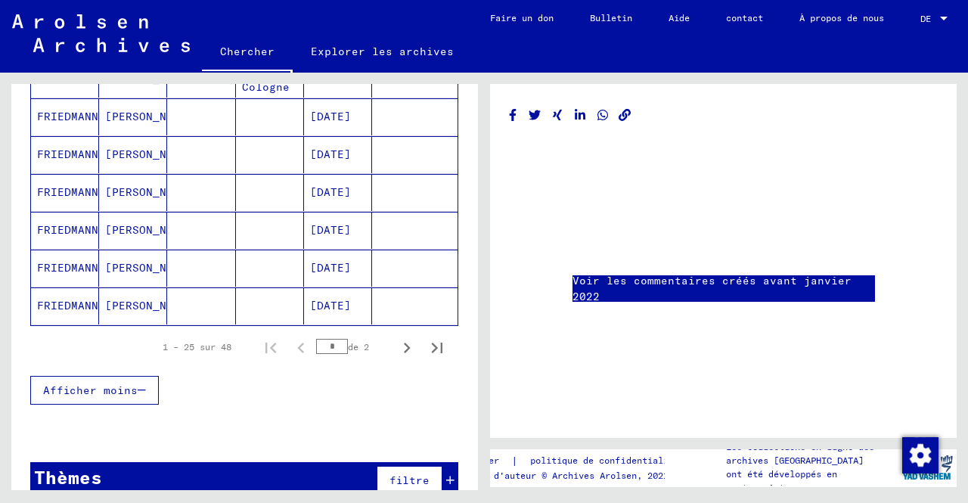
scroll to position [946, 0]
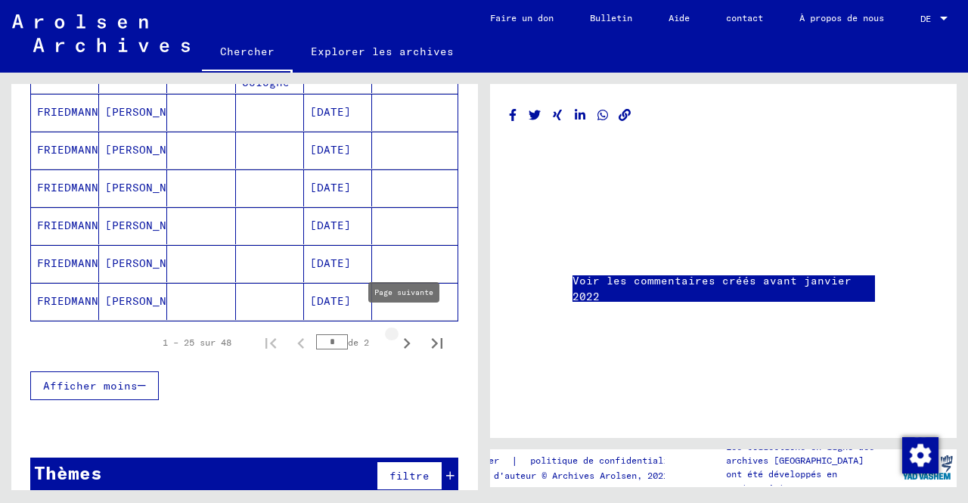
click at [396, 333] on icon "Page suivante" at bounding box center [406, 343] width 21 height 21
type input "*"
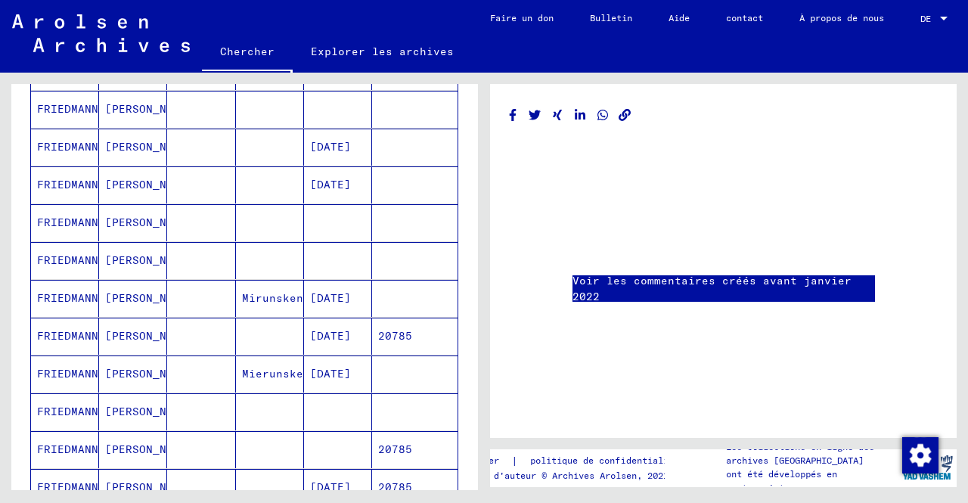
scroll to position [268, 0]
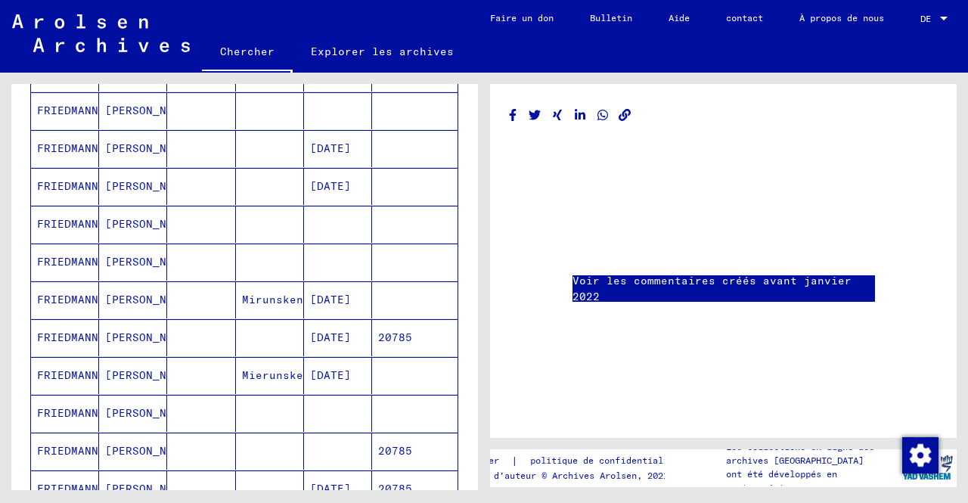
click at [87, 192] on mat-cell "FRIEDMANN" at bounding box center [65, 186] width 68 height 37
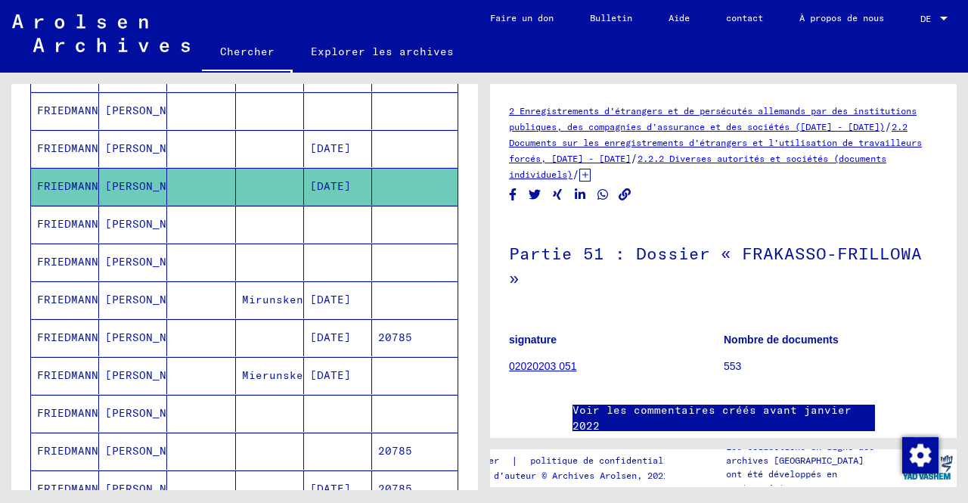
scroll to position [67, 0]
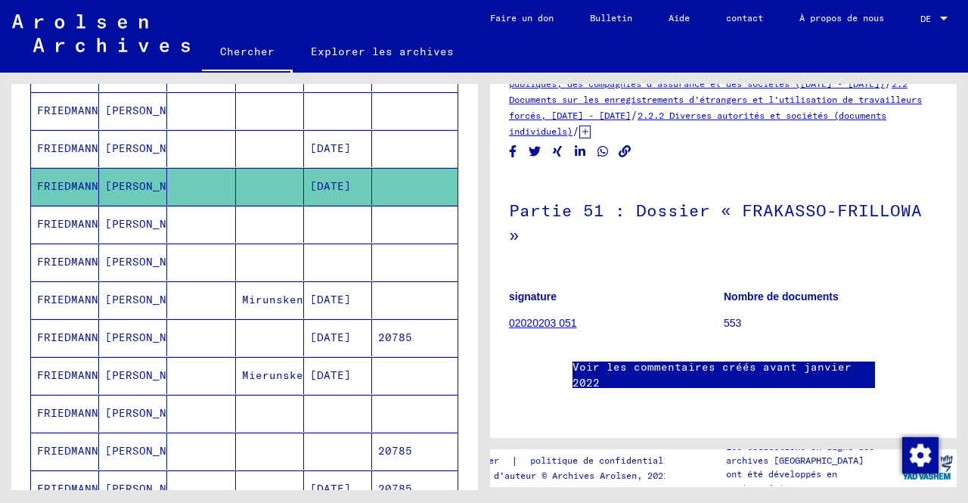
click at [547, 317] on font "02020203 051" at bounding box center [543, 323] width 68 height 12
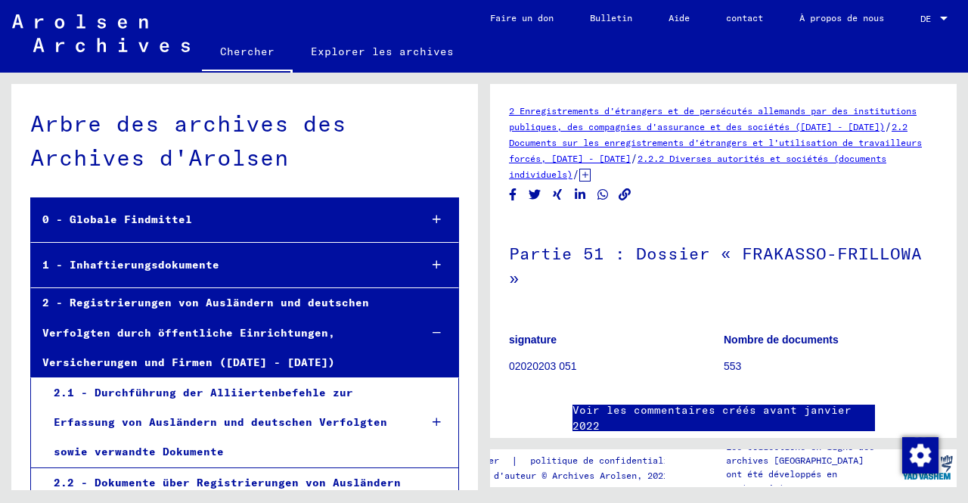
scroll to position [12125, 0]
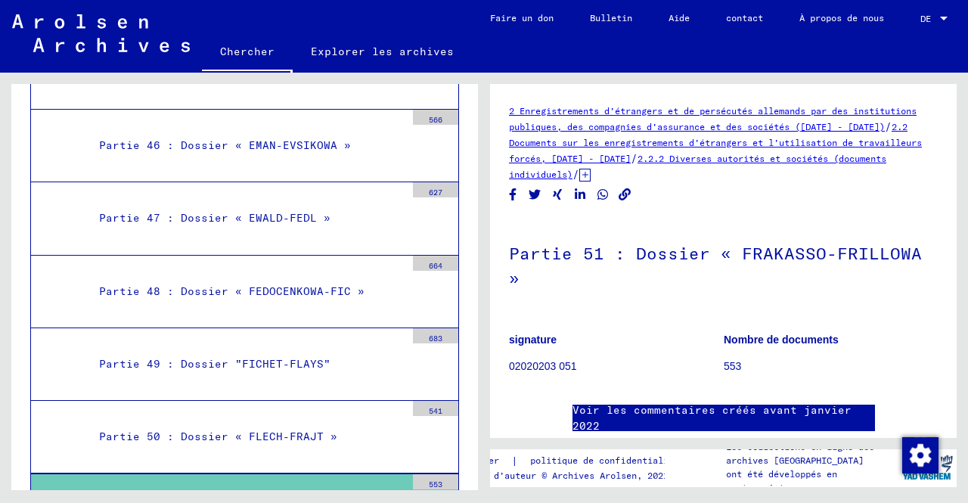
click at [245, 502] on font "Partie 51 : Dossier « FRAKASSO-FRILLOWA »" at bounding box center [238, 510] width 279 height 14
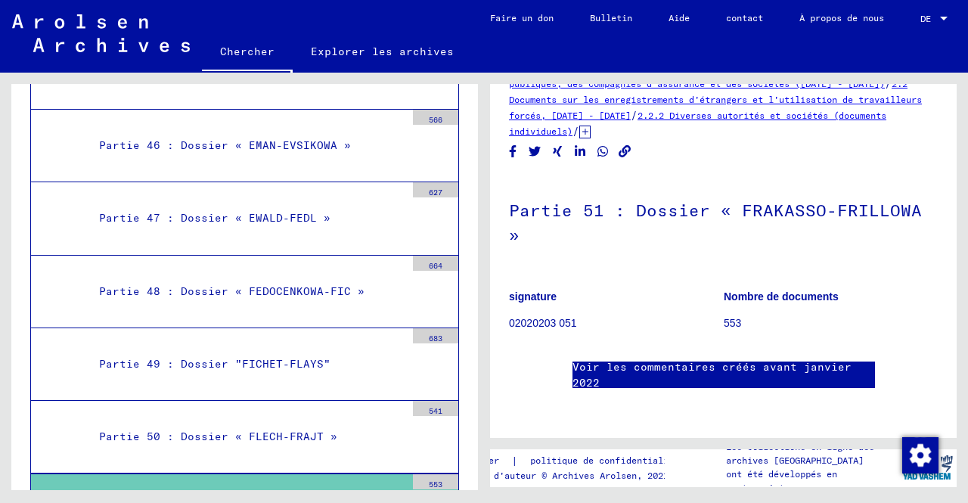
scroll to position [0, 0]
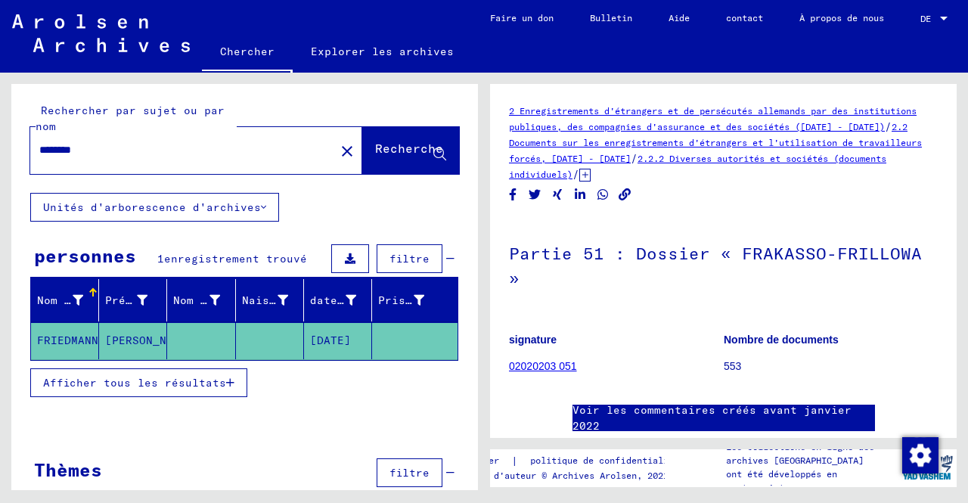
click at [101, 145] on input "********" at bounding box center [182, 150] width 286 height 16
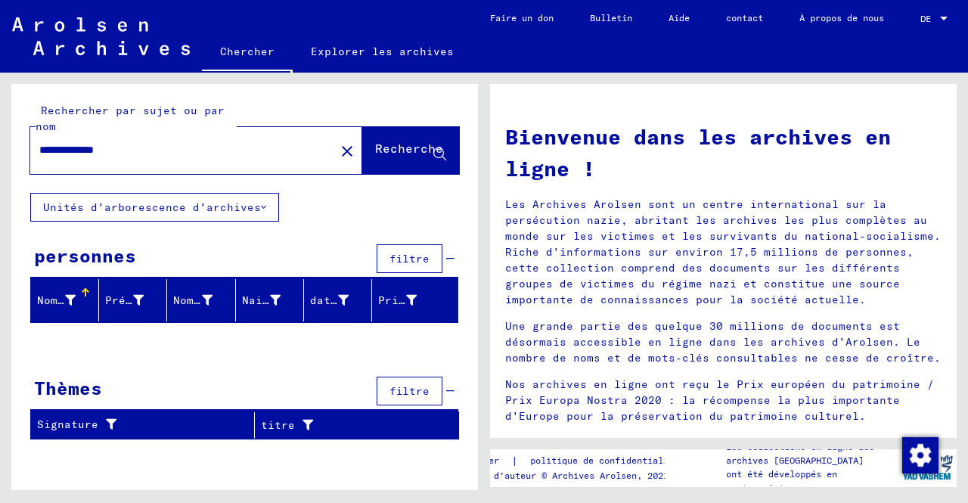
click at [101, 145] on input "**********" at bounding box center [177, 150] width 277 height 16
click at [133, 147] on input "**********" at bounding box center [177, 150] width 277 height 16
type input "**********"
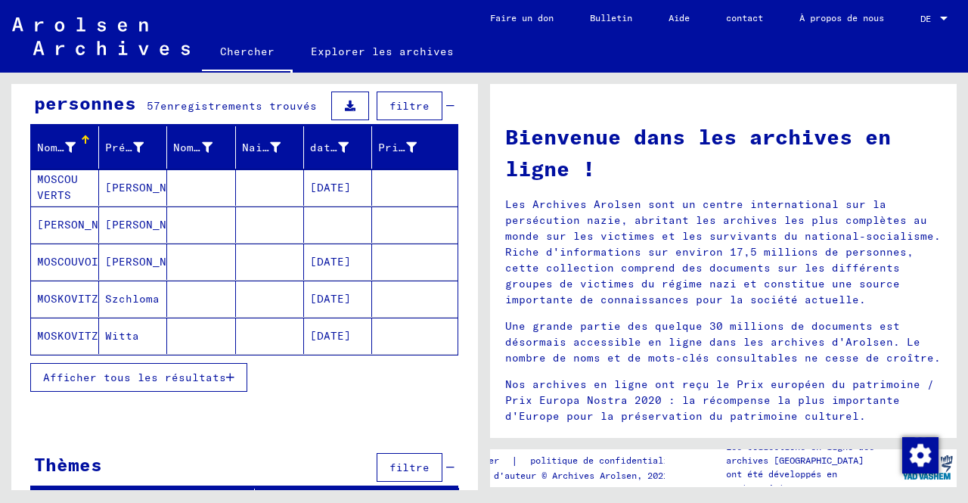
scroll to position [153, 0]
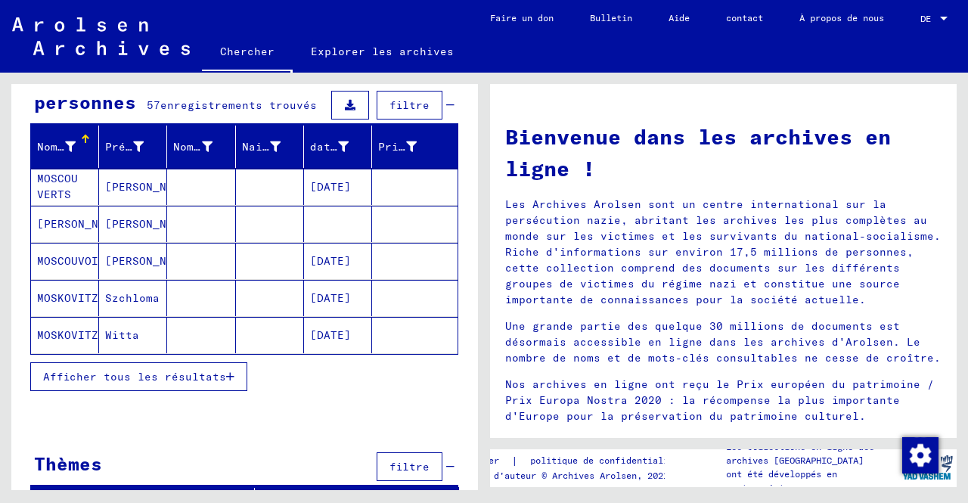
click at [136, 380] on button "Afficher tous les résultats" at bounding box center [138, 376] width 217 height 29
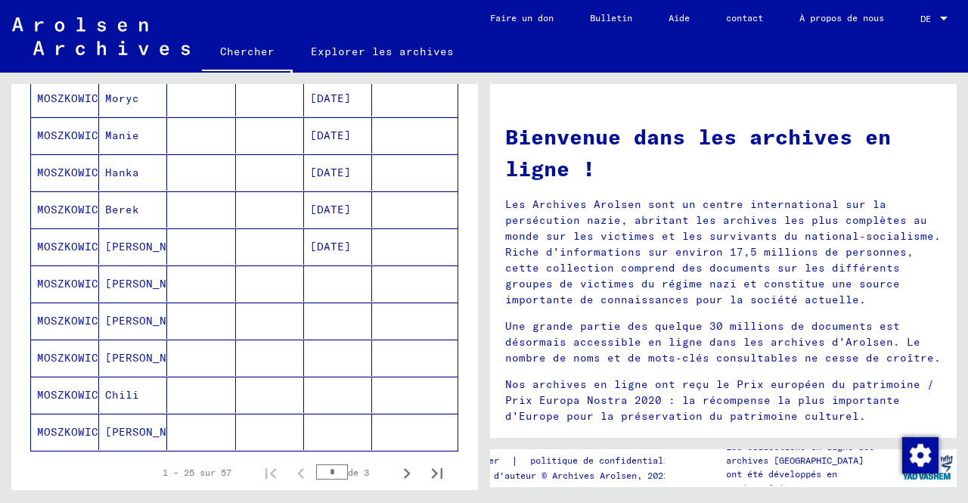
scroll to position [803, 0]
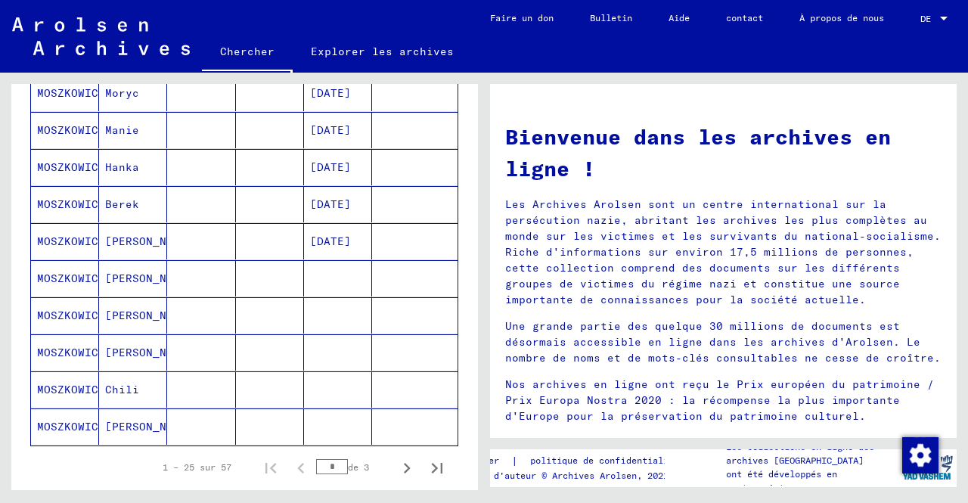
click at [67, 308] on font "MOSZKOWICZ" at bounding box center [71, 316] width 68 height 16
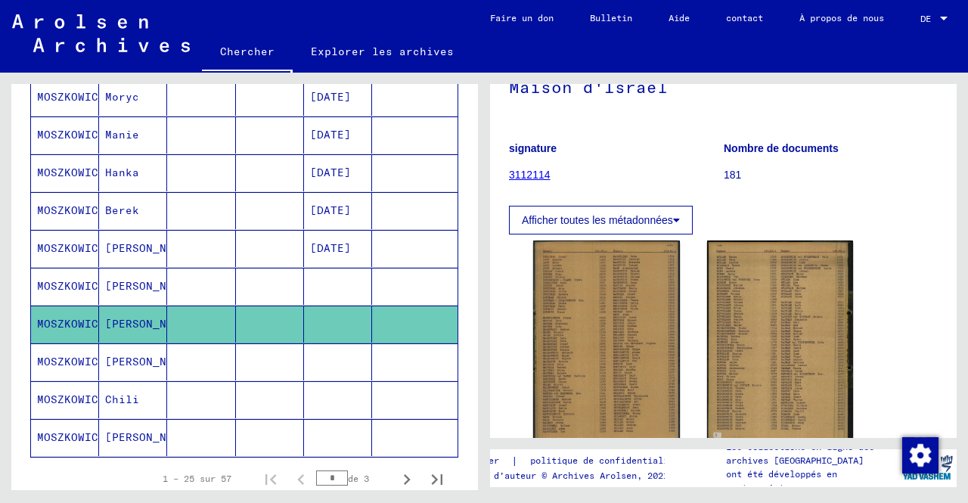
scroll to position [178, 0]
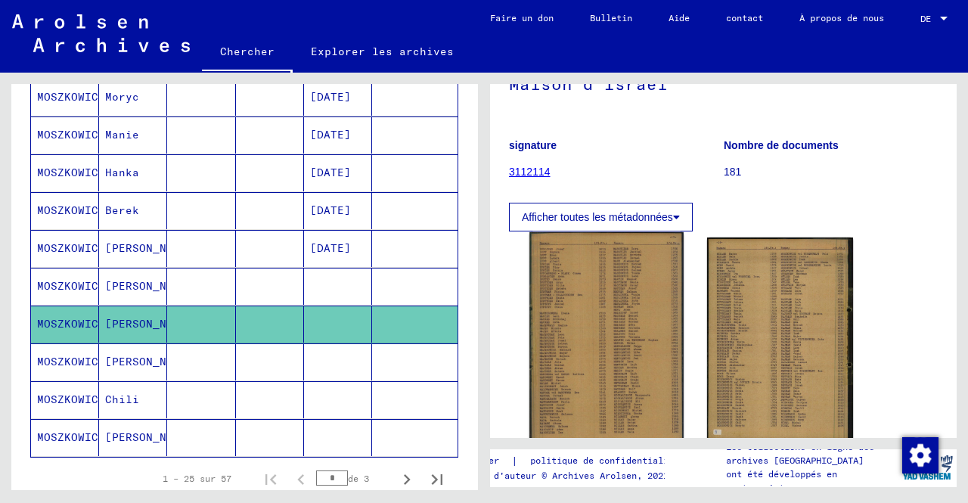
click at [580, 367] on img at bounding box center [605, 340] width 153 height 216
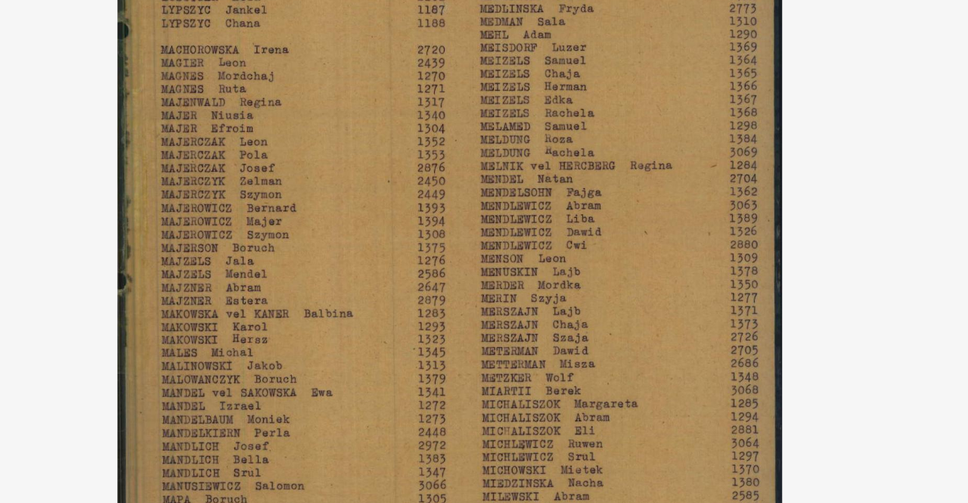
click at [504, 239] on img at bounding box center [483, 213] width 671 height 351
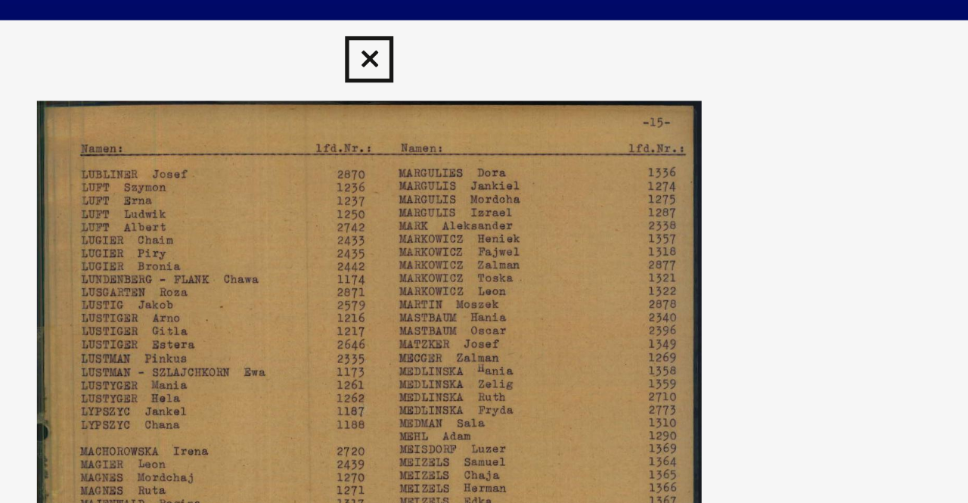
click at [484, 23] on icon at bounding box center [483, 23] width 17 height 18
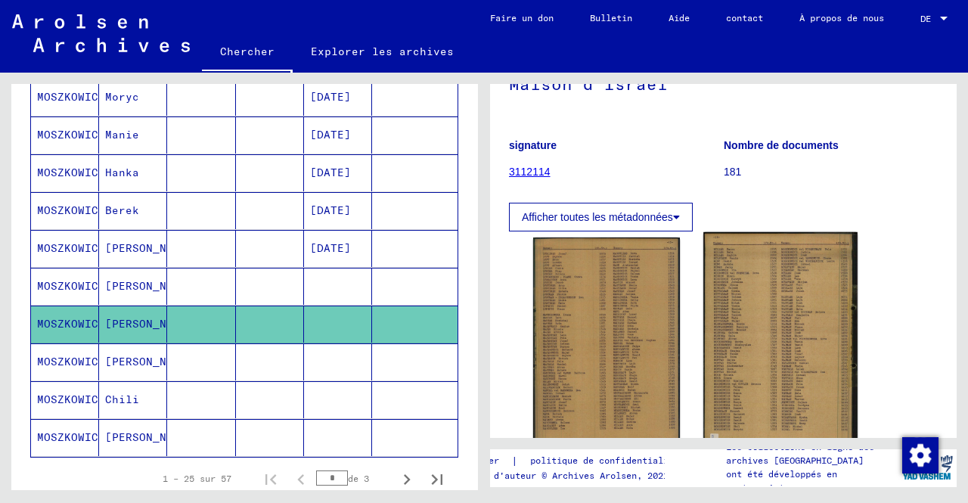
click at [752, 323] on img at bounding box center [779, 338] width 153 height 213
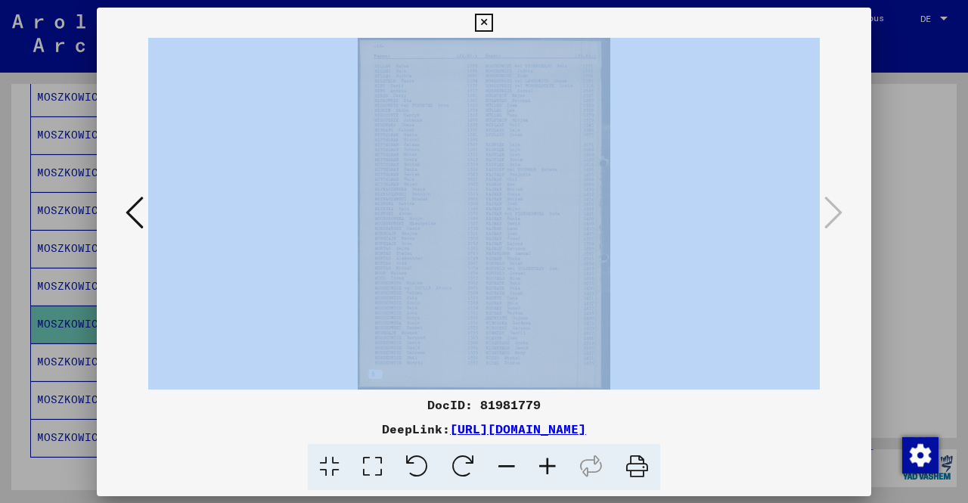
click at [752, 323] on div at bounding box center [484, 213] width 774 height 351
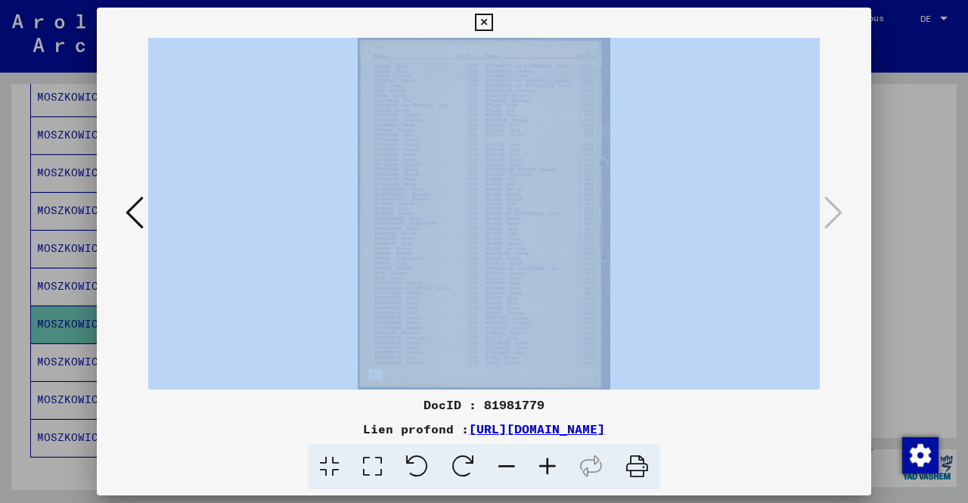
click at [752, 323] on img at bounding box center [483, 213] width 671 height 351
click at [480, 22] on icon at bounding box center [483, 23] width 17 height 18
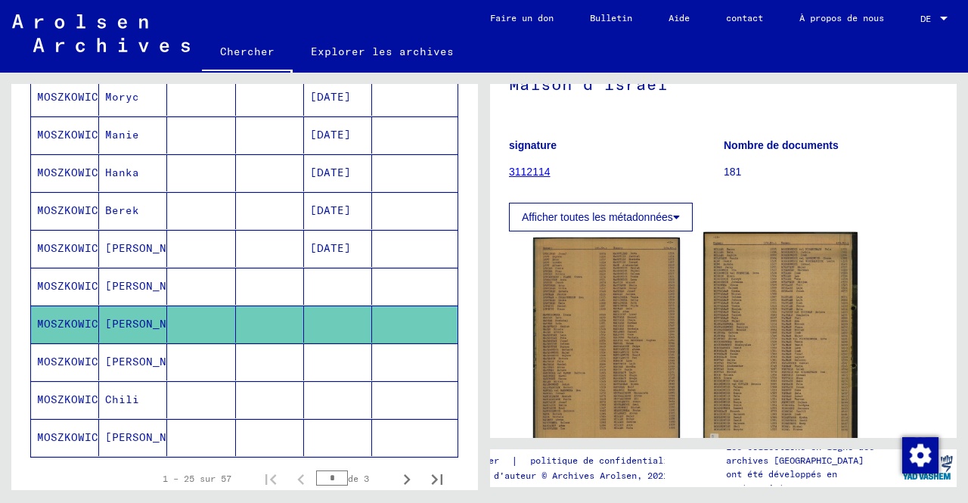
click at [756, 323] on img at bounding box center [779, 338] width 153 height 213
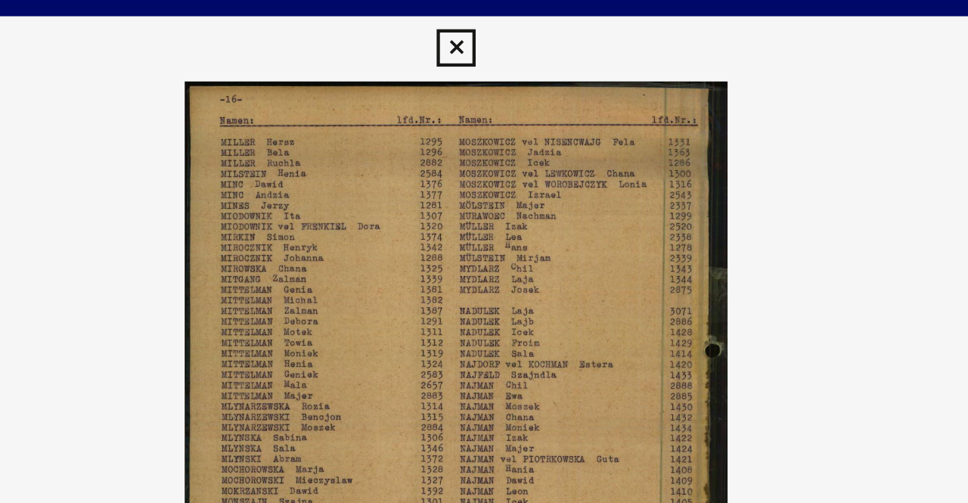
click at [484, 23] on icon at bounding box center [483, 23] width 17 height 18
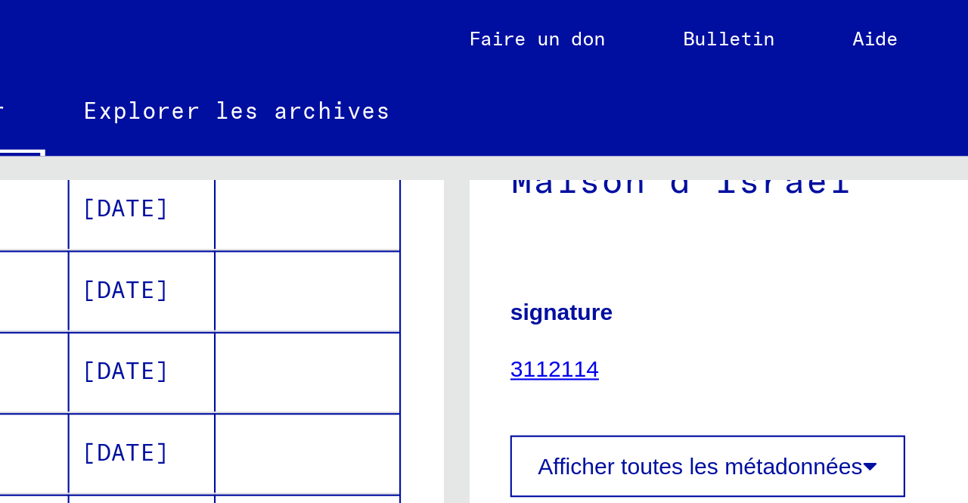
click at [686, 117] on div "Dossier 114 : [GEOGRAPHIC_DATA], AC Maison d'Israël signature 3112114 Nombre de…" at bounding box center [723, 127] width 429 height 207
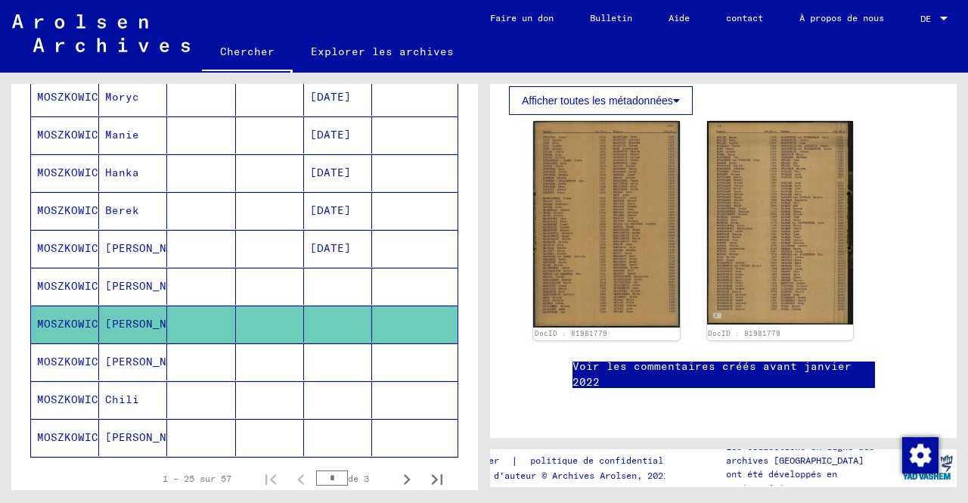
scroll to position [952, 0]
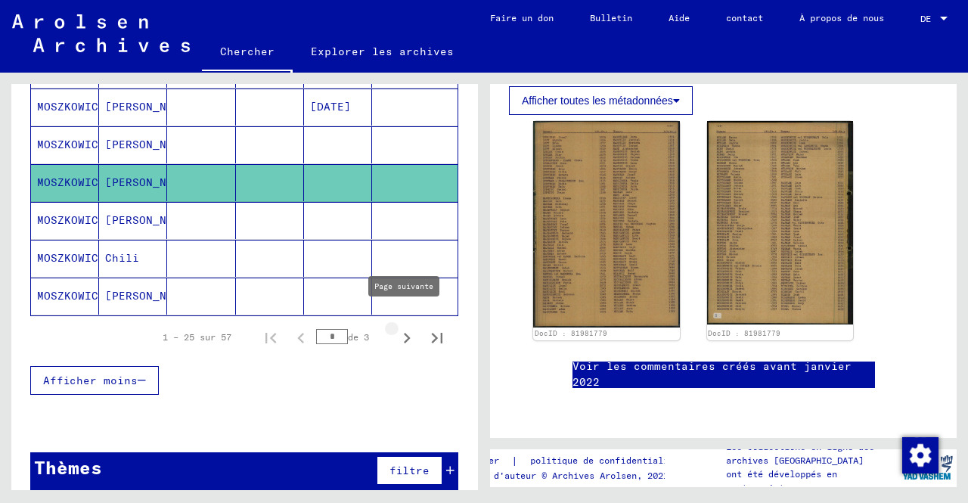
click at [404, 333] on icon "Page suivante" at bounding box center [407, 338] width 7 height 11
type input "*"
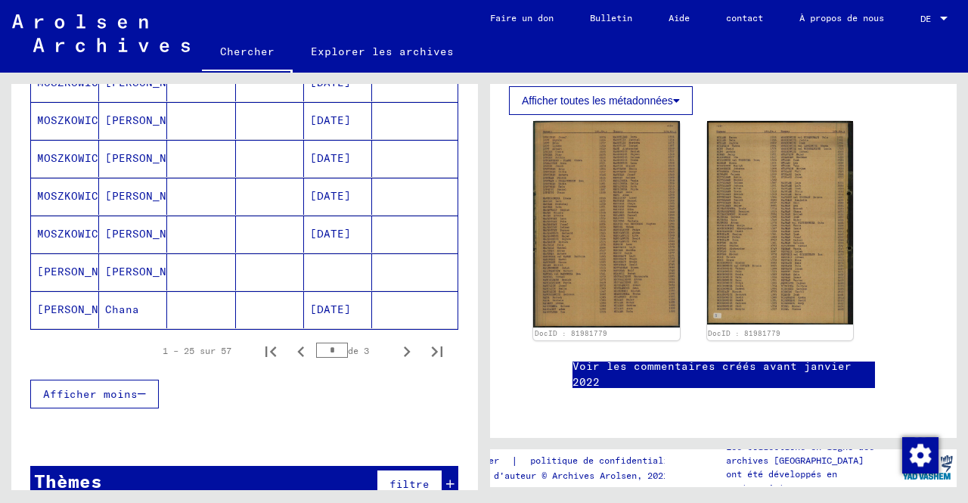
scroll to position [937, 0]
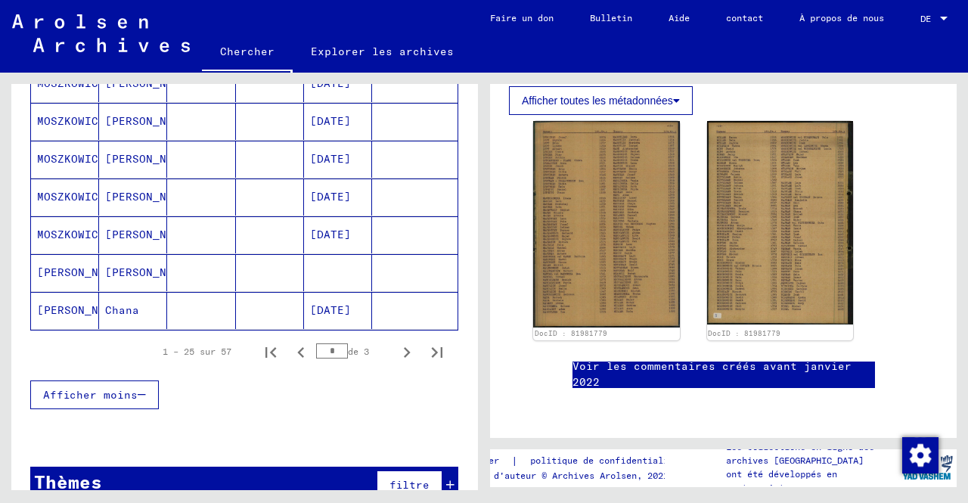
click at [73, 265] on font "[PERSON_NAME]" at bounding box center [81, 272] width 88 height 14
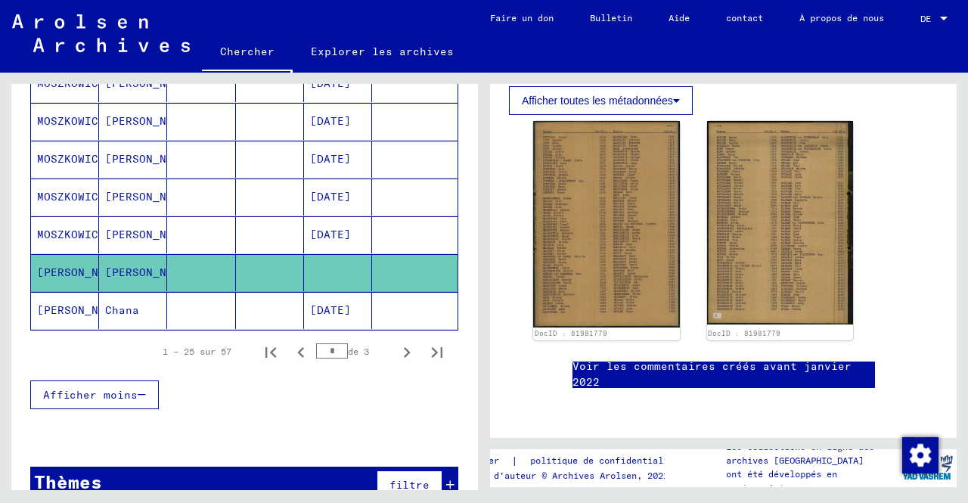
click at [115, 265] on font "[PERSON_NAME]" at bounding box center [149, 272] width 88 height 14
click at [72, 265] on font "[PERSON_NAME]" at bounding box center [81, 272] width 88 height 14
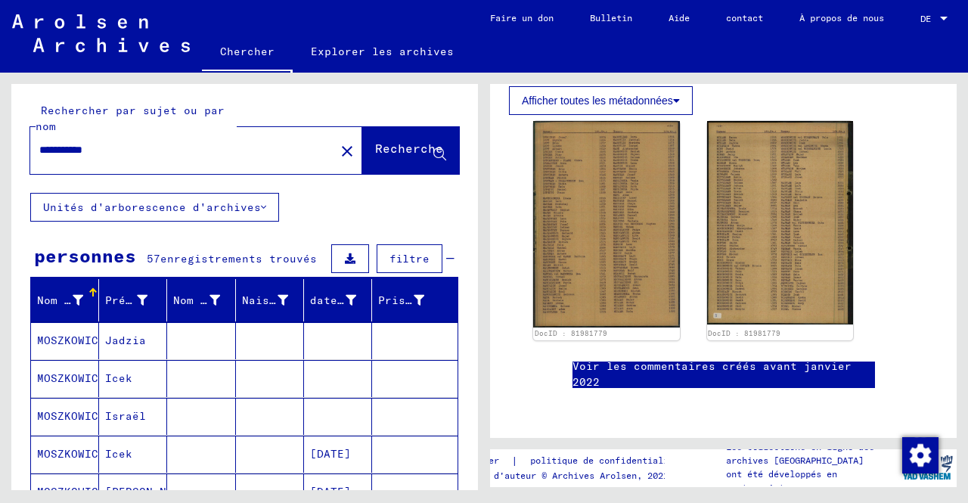
click at [110, 141] on div "**********" at bounding box center [178, 150] width 296 height 34
click at [113, 155] on input "**********" at bounding box center [182, 150] width 286 height 16
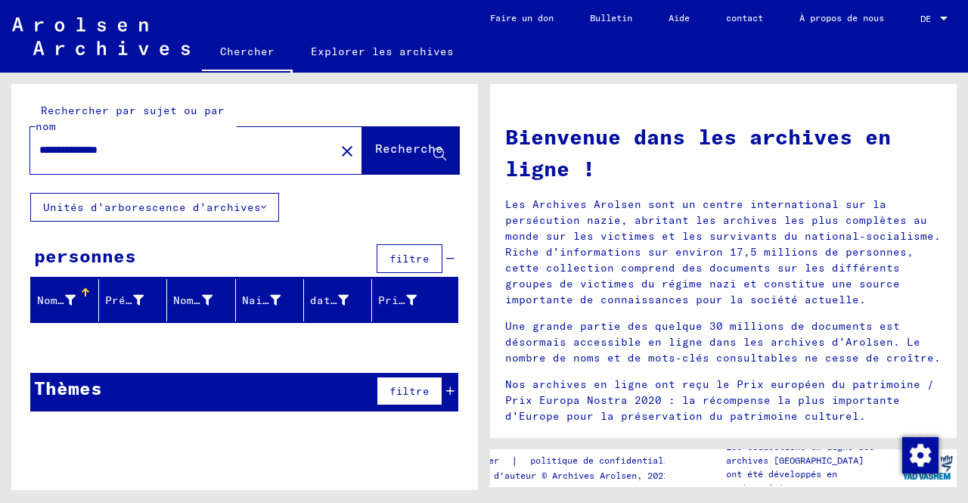
click at [125, 152] on input "**********" at bounding box center [177, 150] width 277 height 16
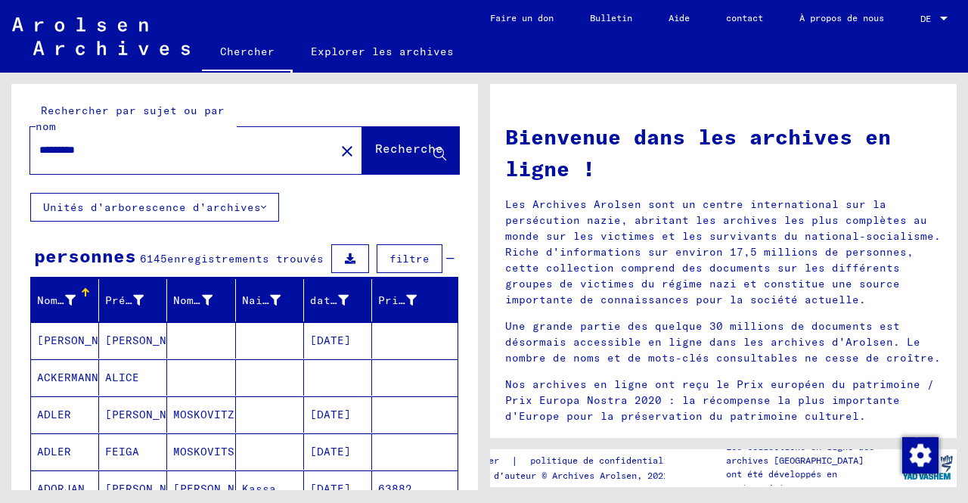
click at [76, 152] on input "********" at bounding box center [177, 150] width 277 height 16
click at [121, 142] on input "********" at bounding box center [177, 150] width 277 height 16
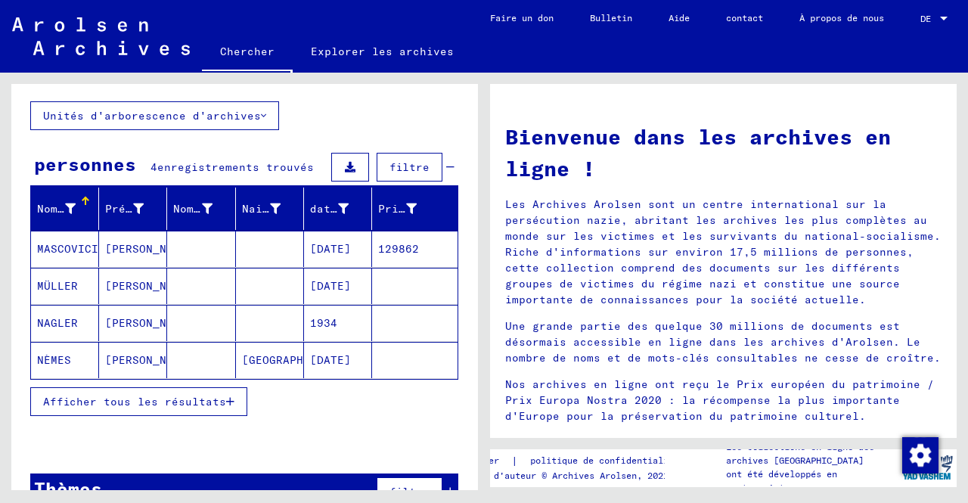
scroll to position [99, 0]
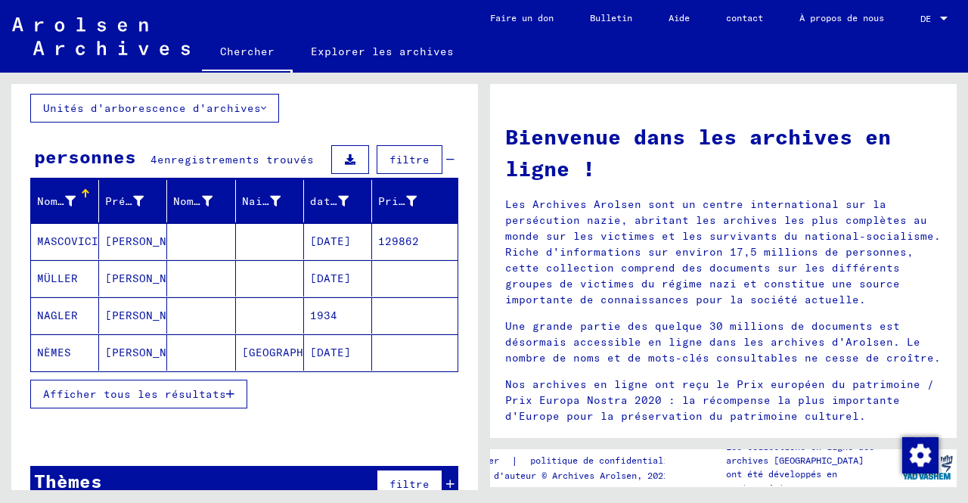
click at [204, 356] on mat-cell at bounding box center [201, 352] width 68 height 36
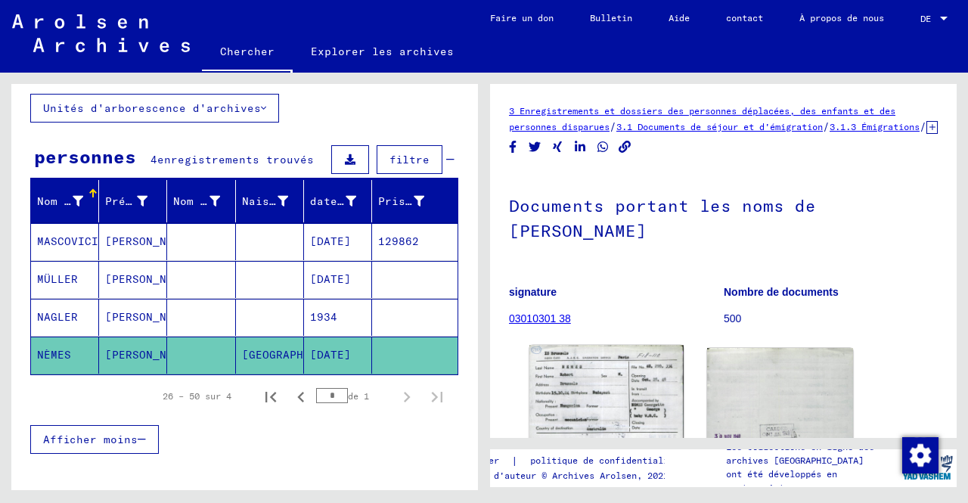
click at [587, 392] on img at bounding box center [605, 397] width 153 height 104
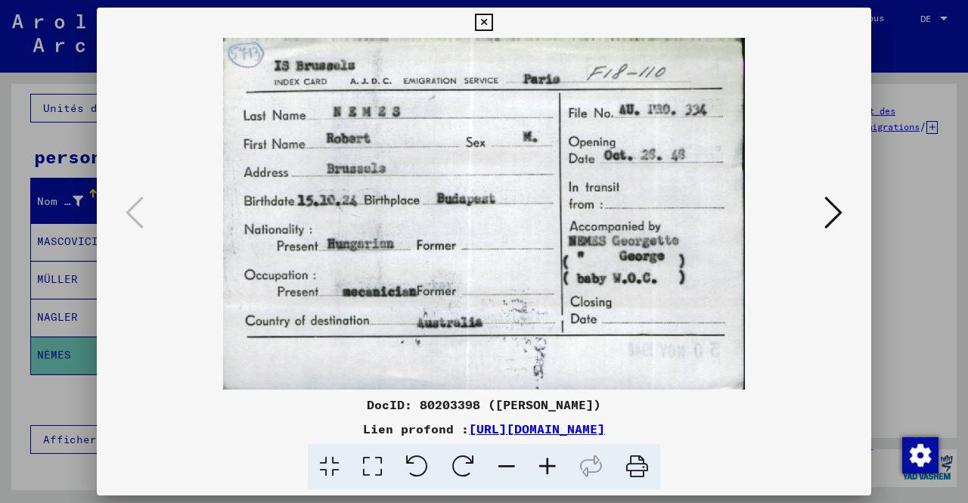
click at [487, 20] on icon at bounding box center [483, 23] width 17 height 18
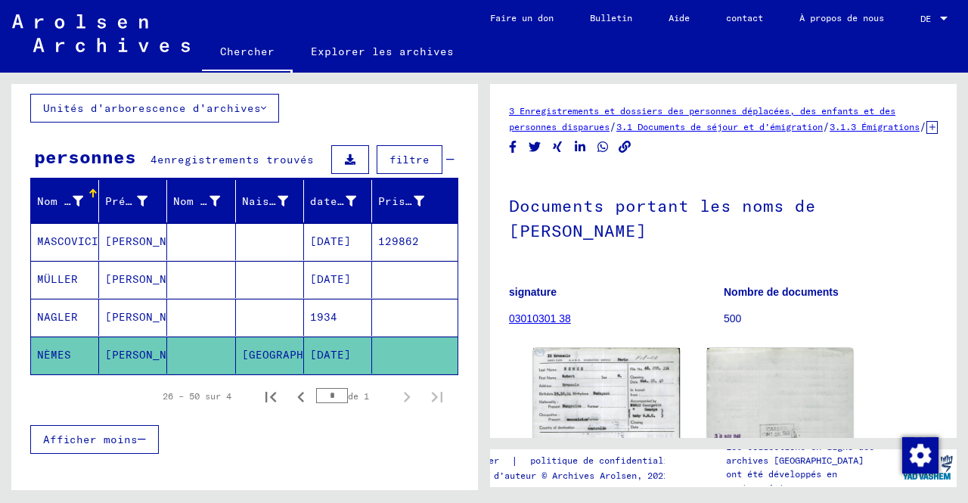
click at [138, 252] on mat-cell "[PERSON_NAME]" at bounding box center [133, 241] width 68 height 37
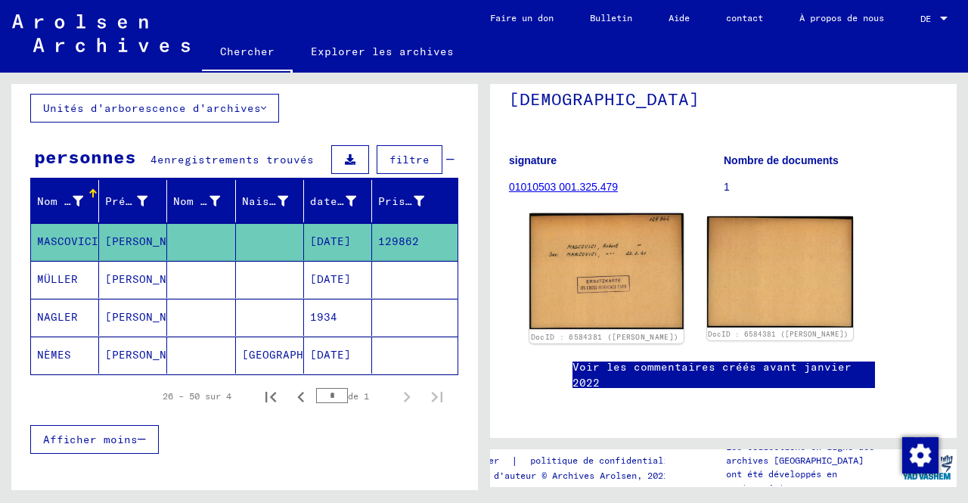
scroll to position [224, 0]
click at [567, 213] on img at bounding box center [605, 271] width 153 height 116
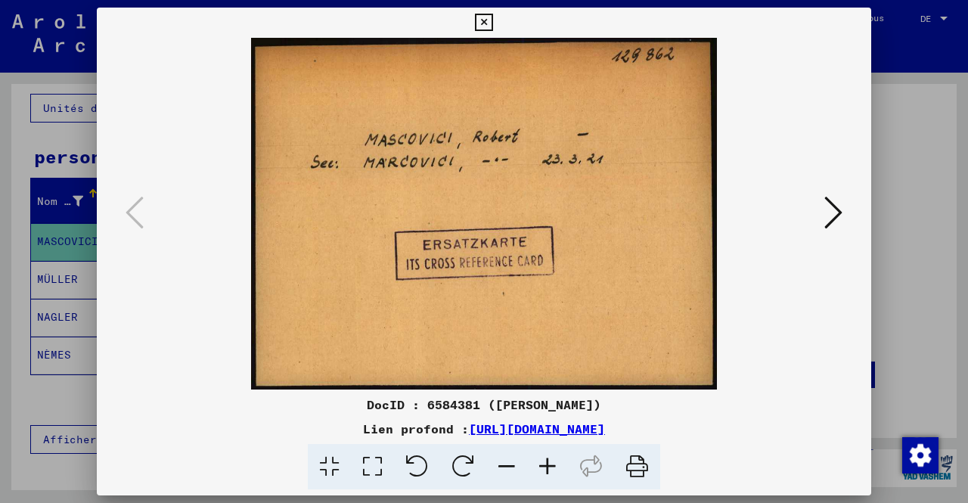
click at [485, 26] on icon at bounding box center [483, 23] width 17 height 18
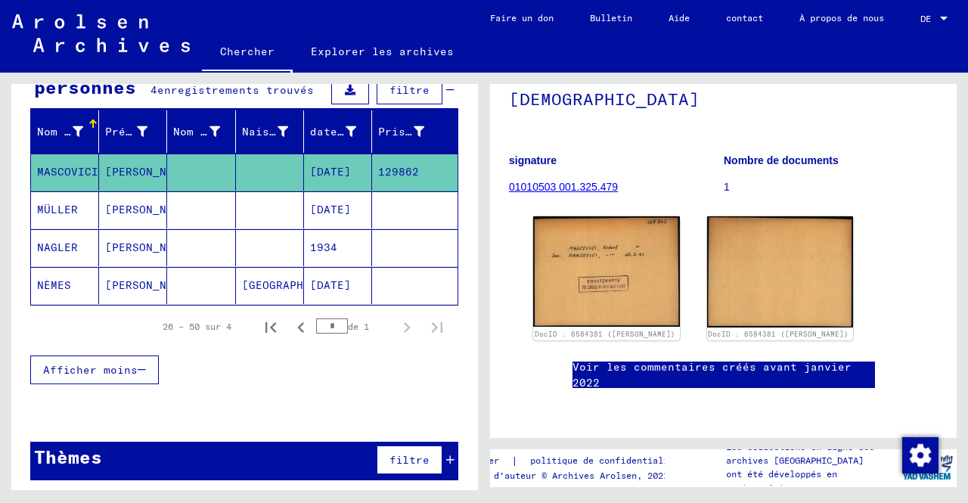
scroll to position [0, 0]
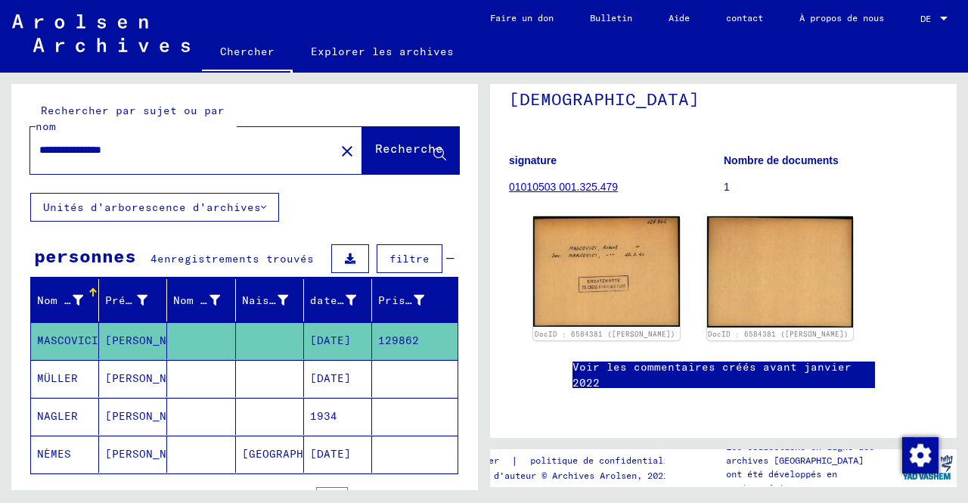
click at [91, 150] on input "**********" at bounding box center [182, 150] width 286 height 16
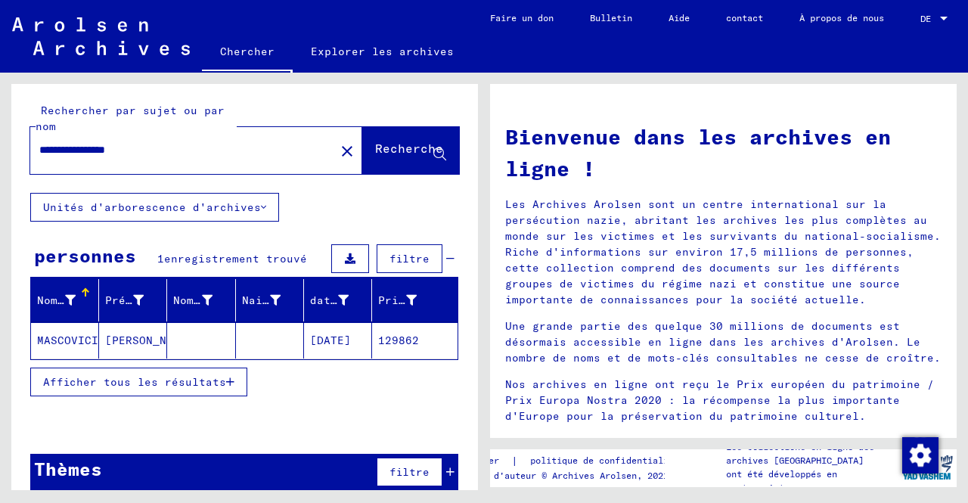
click at [71, 344] on font "MASCOVICI" at bounding box center [67, 340] width 61 height 14
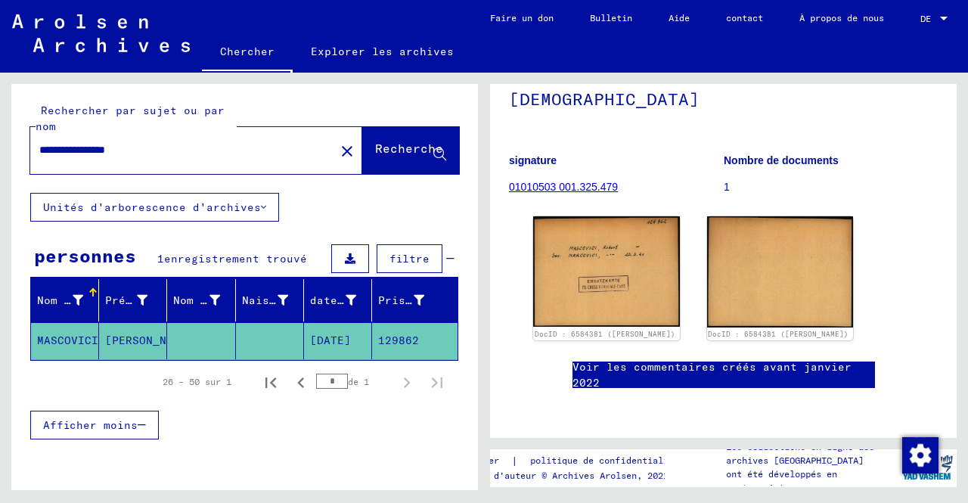
scroll to position [271, 0]
click at [82, 151] on input "**********" at bounding box center [182, 150] width 286 height 16
drag, startPoint x: 129, startPoint y: 144, endPoint x: 75, endPoint y: -66, distance: 216.2
click at [75, 0] on html "**********" at bounding box center [484, 251] width 968 height 503
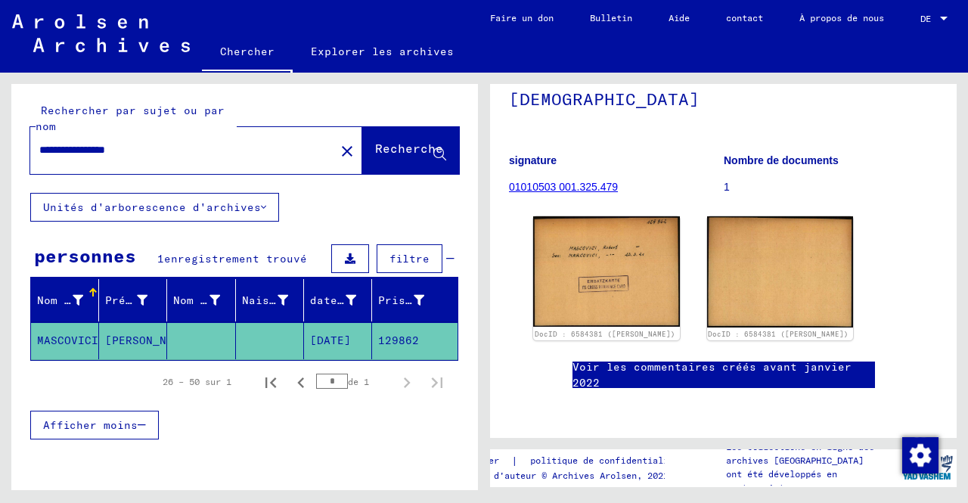
drag, startPoint x: 165, startPoint y: 144, endPoint x: 23, endPoint y: 135, distance: 142.4
click at [23, 135] on div "**********" at bounding box center [244, 138] width 466 height 109
type input "**********"
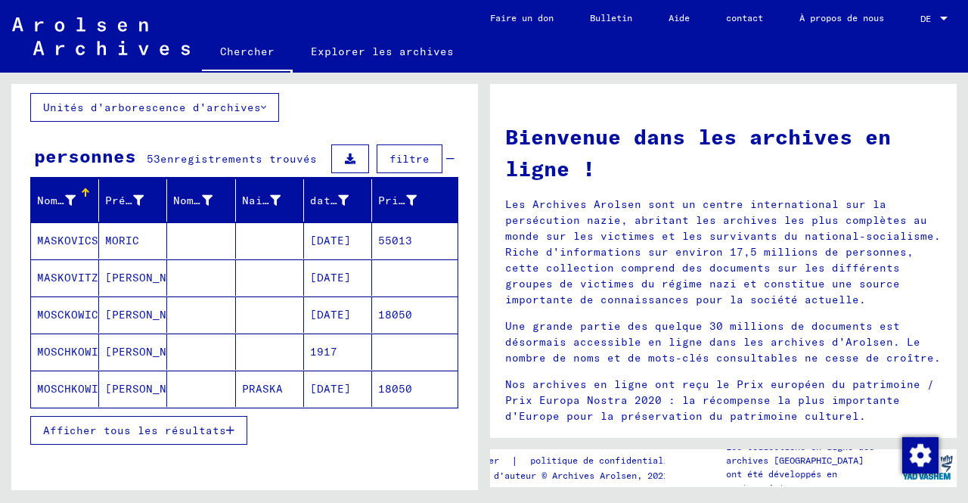
scroll to position [161, 0]
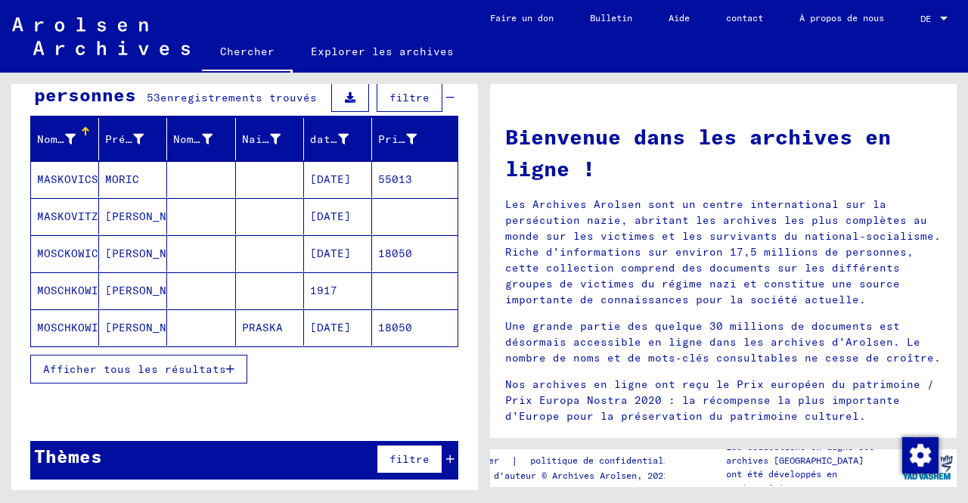
click at [173, 364] on font "Afficher tous les résultats" at bounding box center [134, 369] width 183 height 14
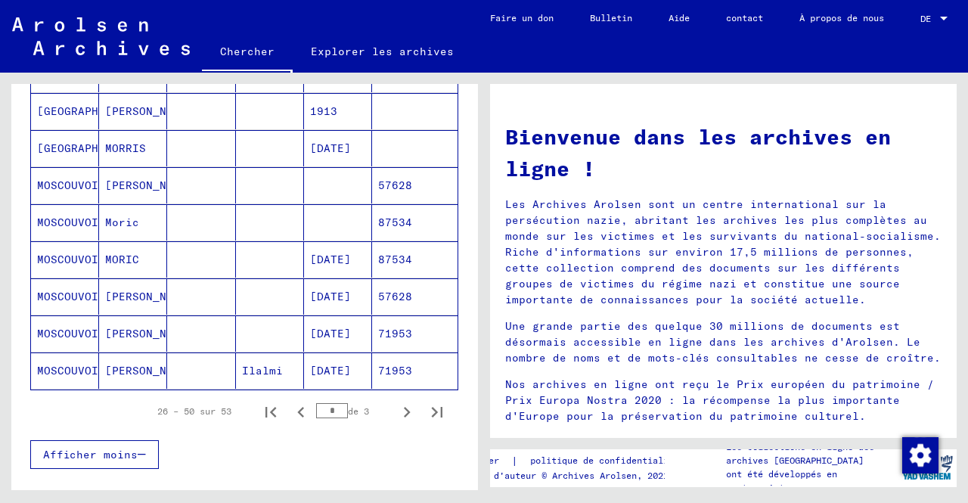
scroll to position [864, 0]
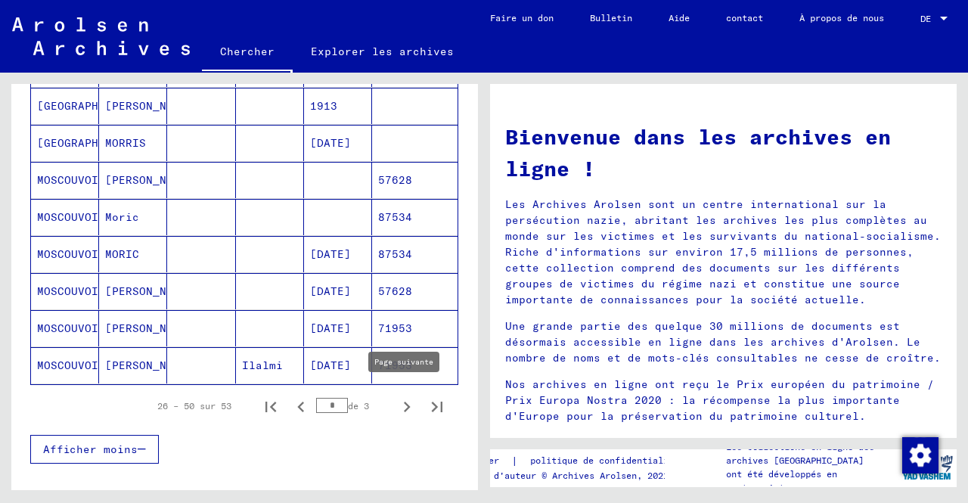
click at [396, 404] on icon "Page suivante" at bounding box center [406, 406] width 21 height 21
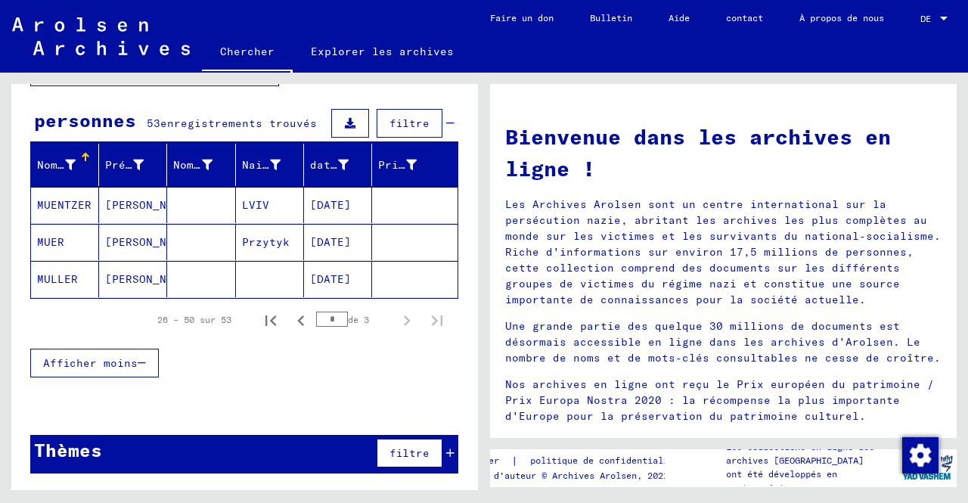
scroll to position [130, 0]
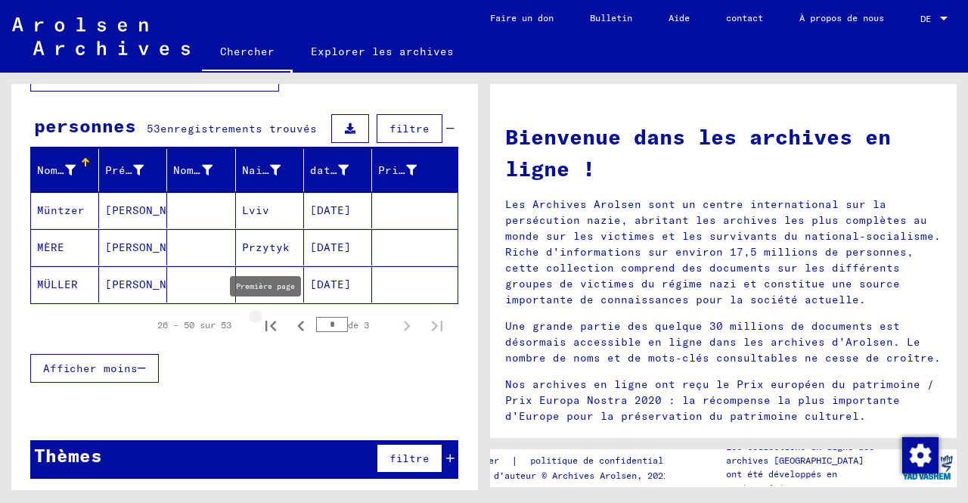
click at [265, 322] on icon "Première page" at bounding box center [270, 325] width 11 height 11
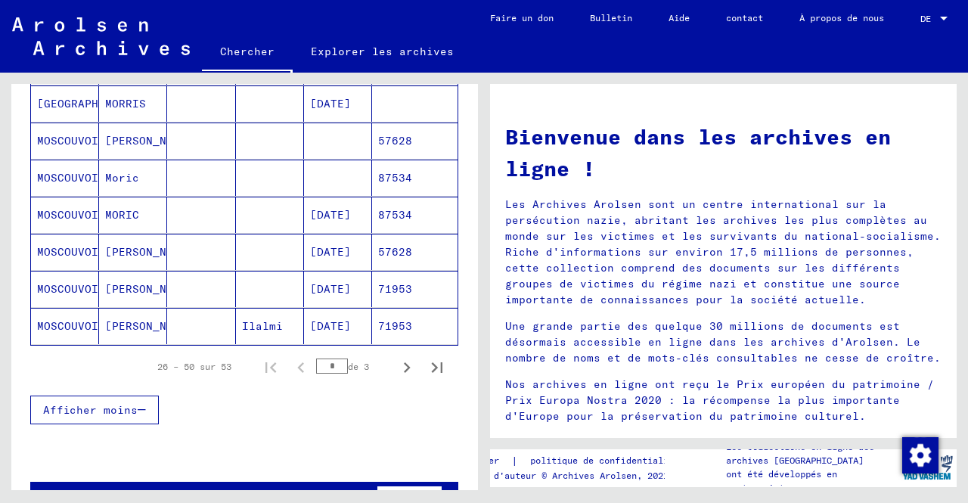
scroll to position [906, 0]
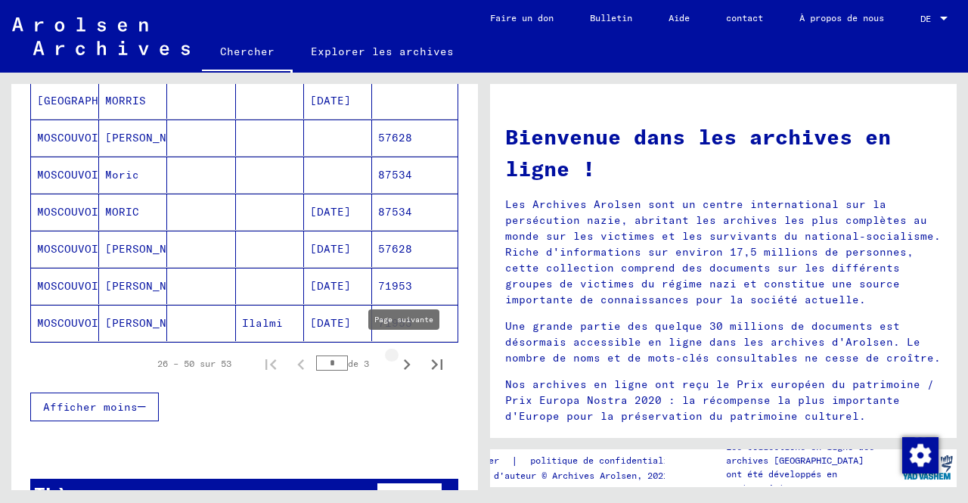
click at [396, 361] on icon "Page suivante" at bounding box center [406, 364] width 21 height 21
type input "*"
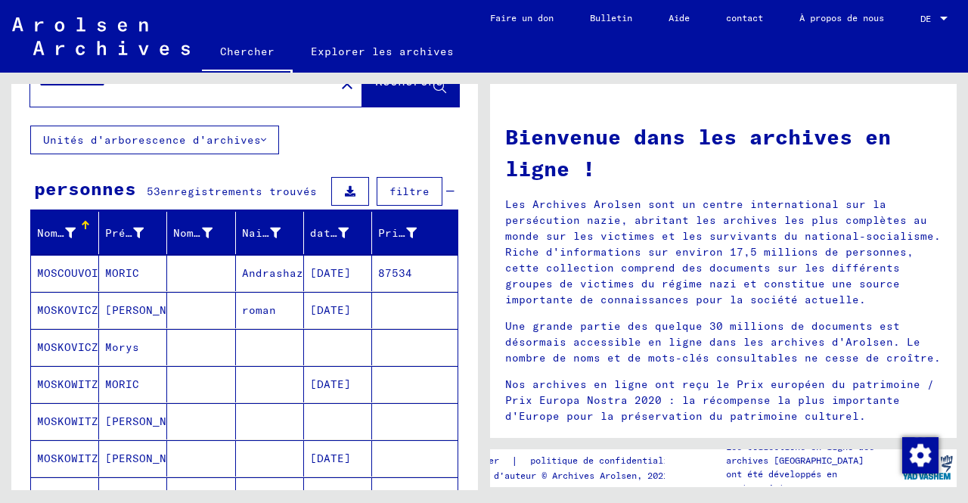
scroll to position [0, 0]
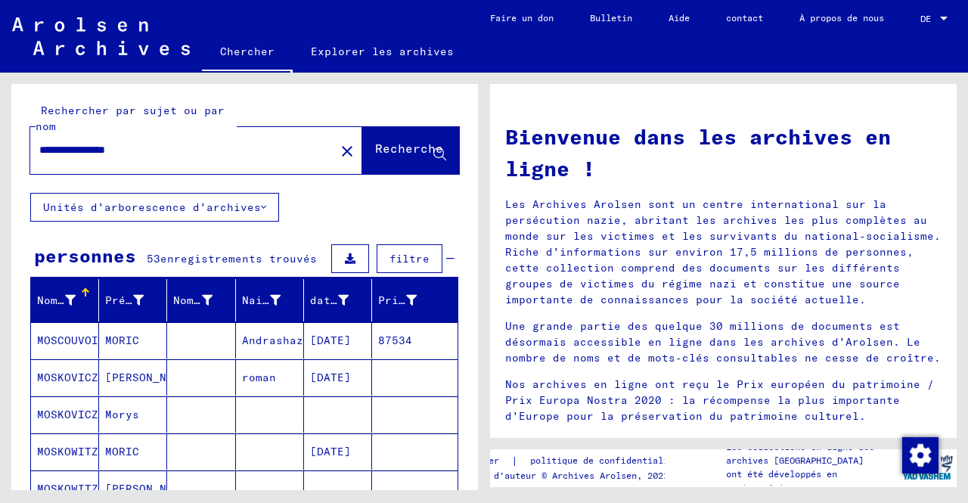
click at [149, 147] on input "**********" at bounding box center [177, 150] width 277 height 16
type input "**********"
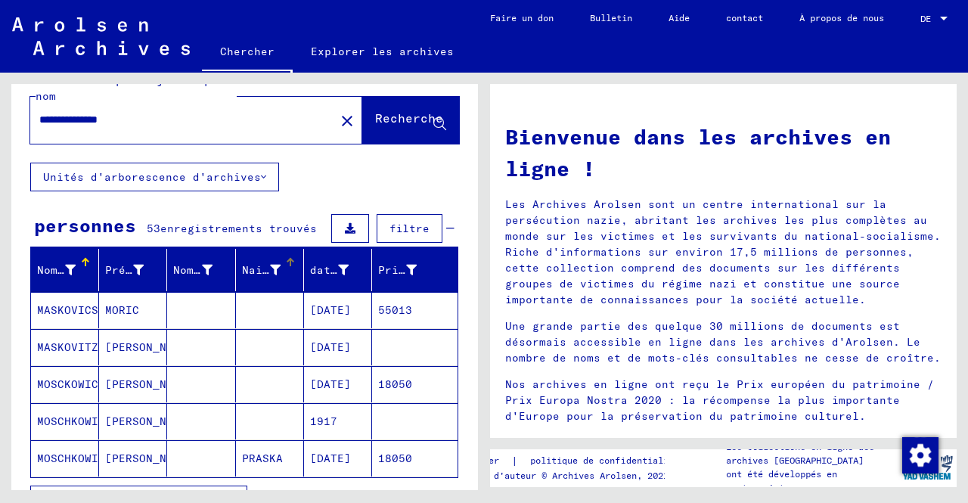
scroll to position [35, 0]
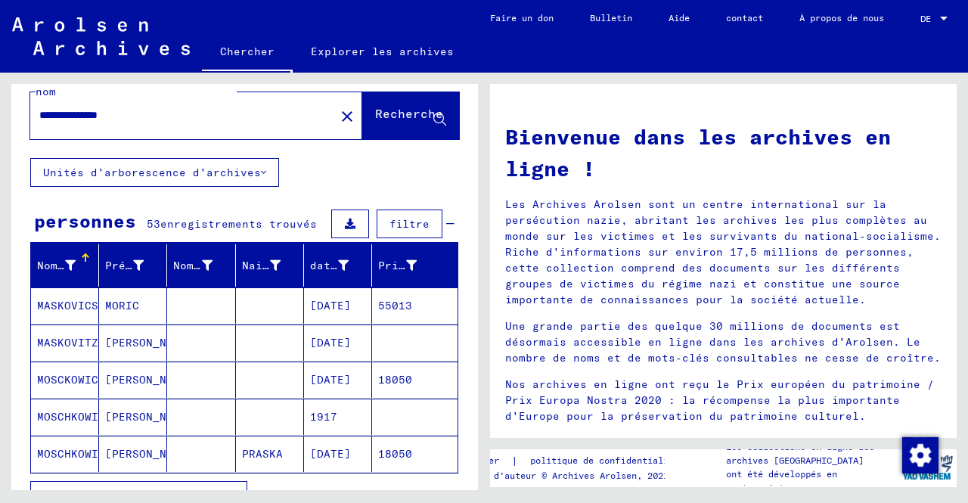
click at [180, 218] on font "enregistrements trouvés" at bounding box center [238, 224] width 156 height 14
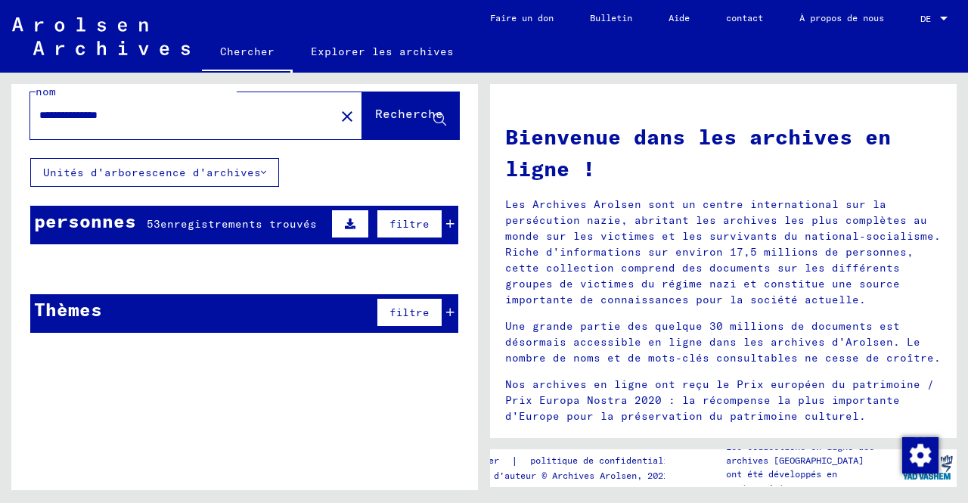
click at [180, 218] on font "enregistrements trouvés" at bounding box center [238, 224] width 156 height 14
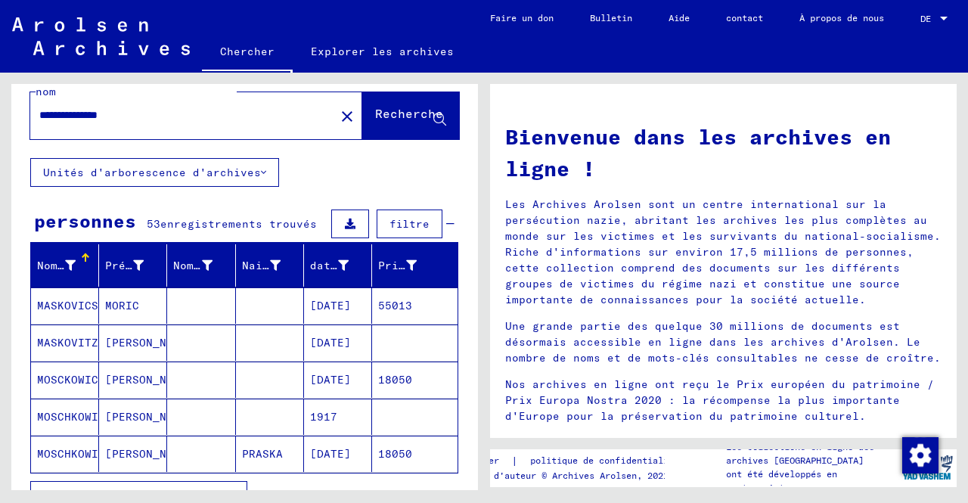
scroll to position [161, 0]
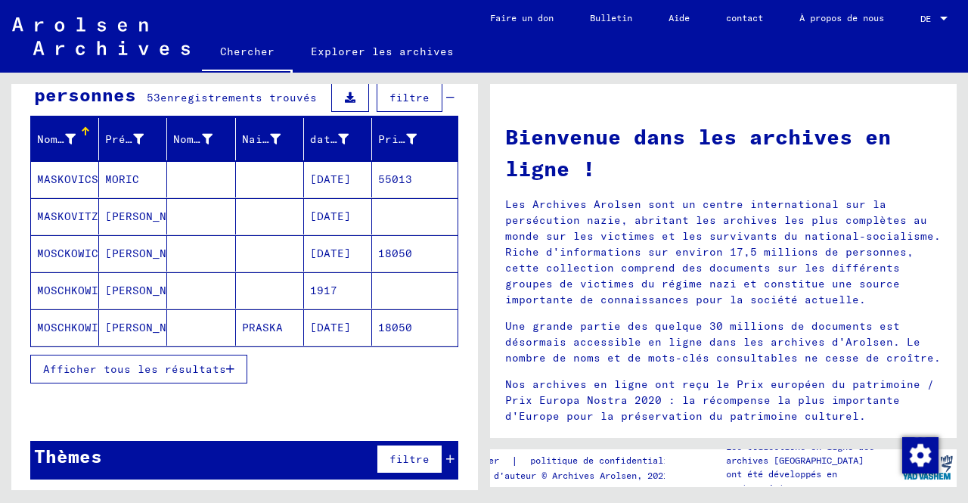
click at [191, 370] on font "Afficher tous les résultats" at bounding box center [134, 369] width 183 height 14
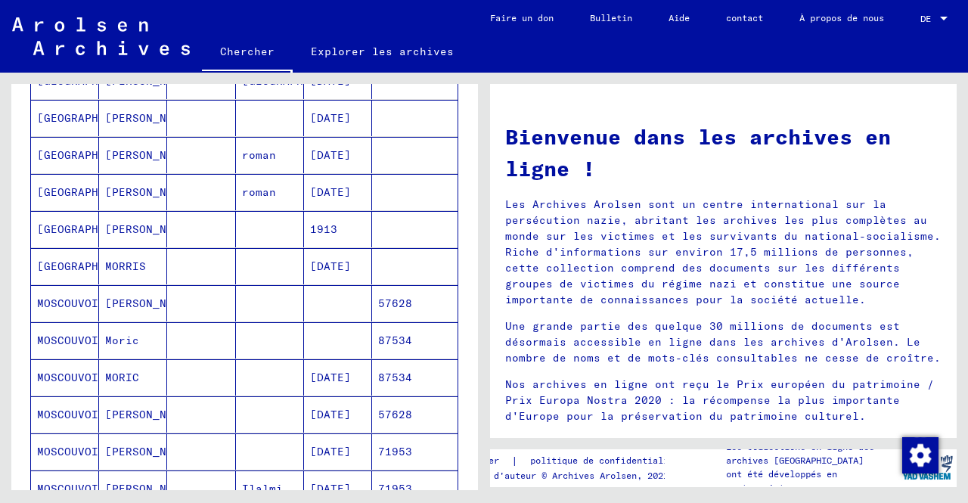
scroll to position [939, 0]
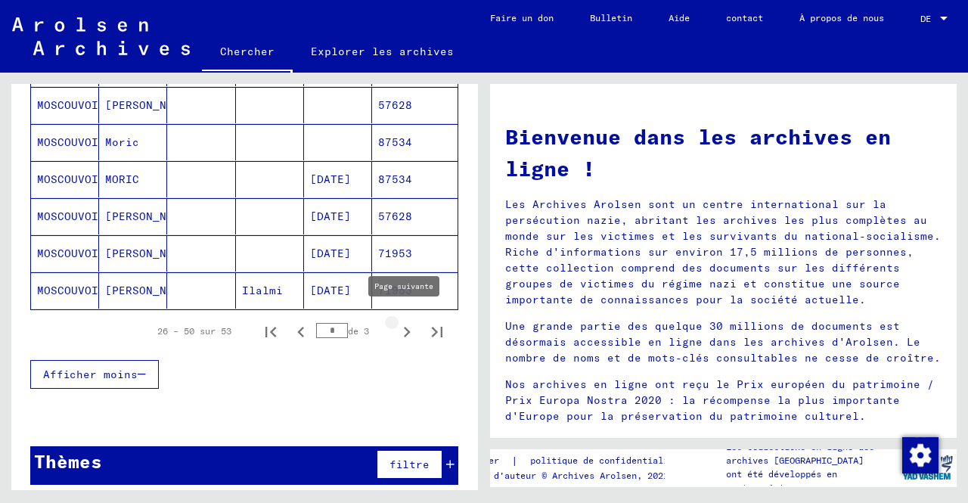
click at [396, 323] on icon "Page suivante" at bounding box center [406, 331] width 21 height 21
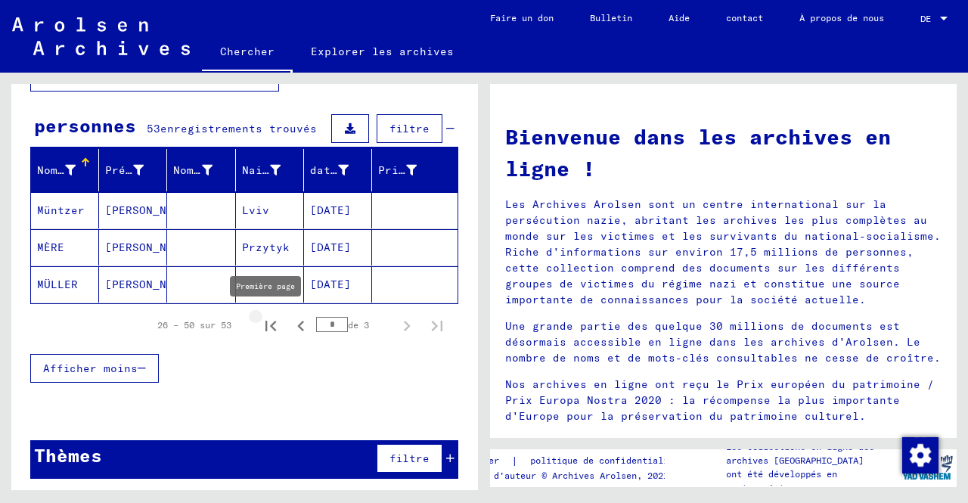
click at [265, 323] on icon "Première page" at bounding box center [270, 325] width 11 height 11
type input "*"
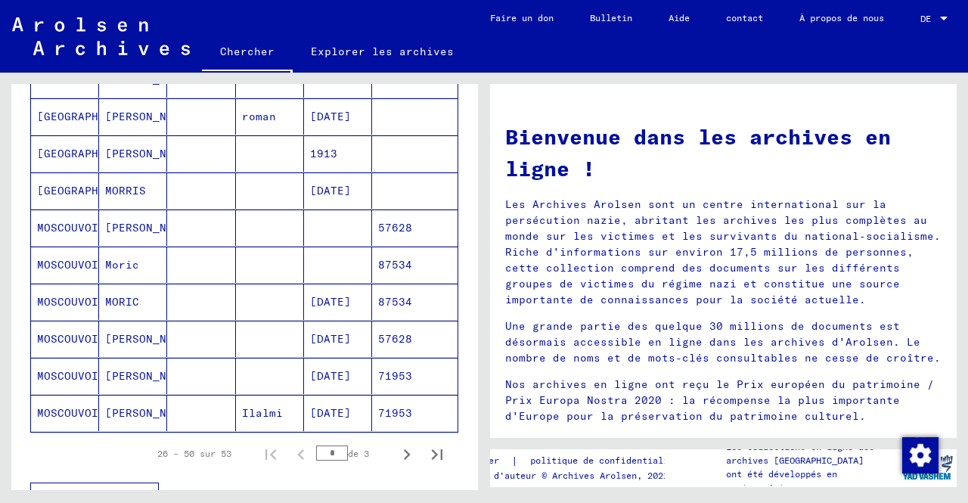
scroll to position [820, 0]
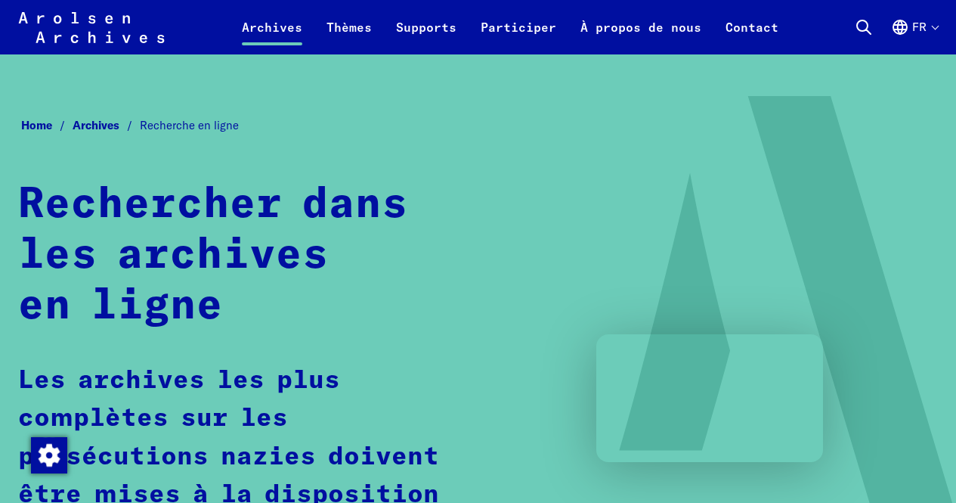
scroll to position [816, 0]
